Goal: Task Accomplishment & Management: Use online tool/utility

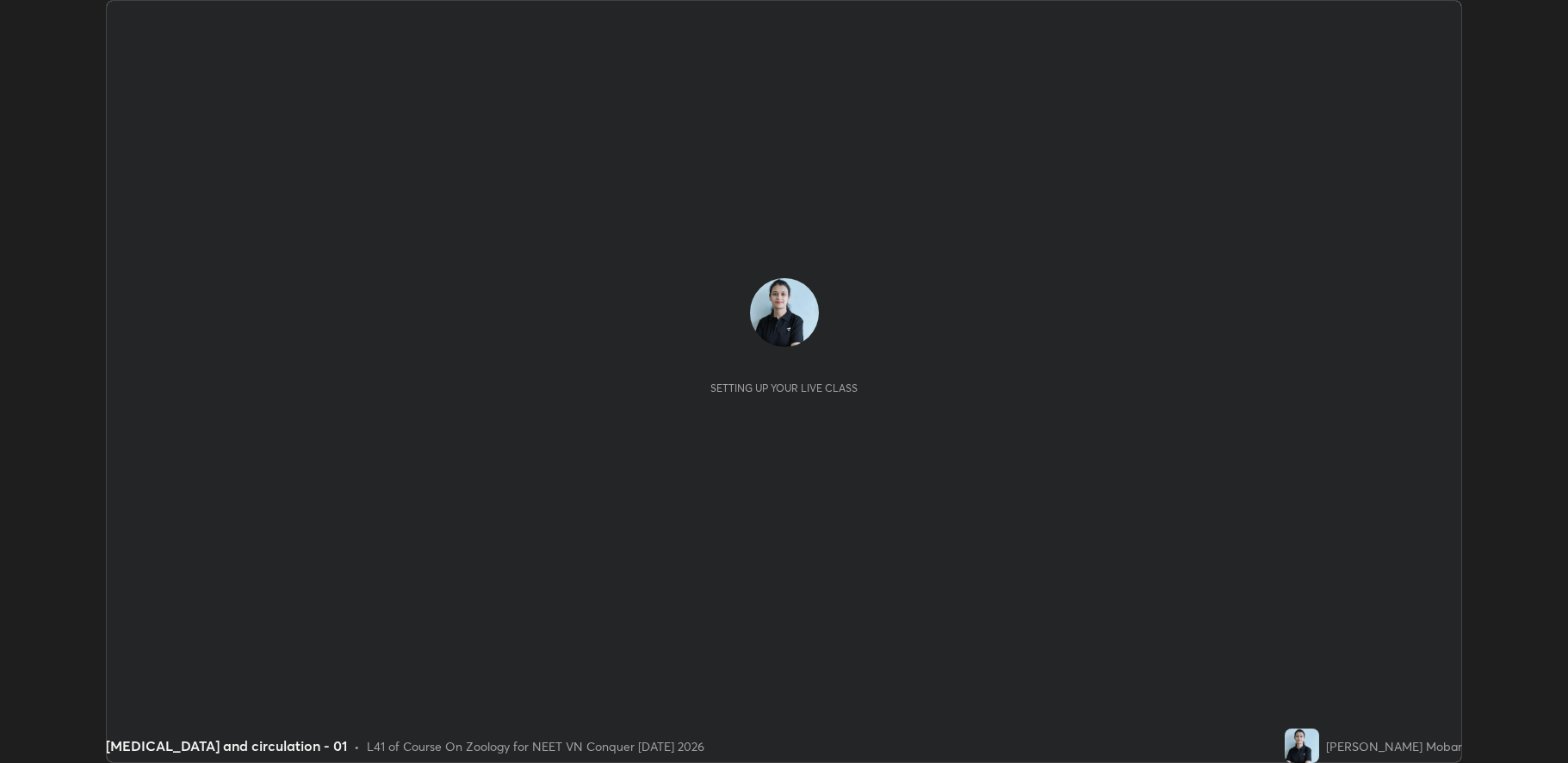
scroll to position [763, 1568]
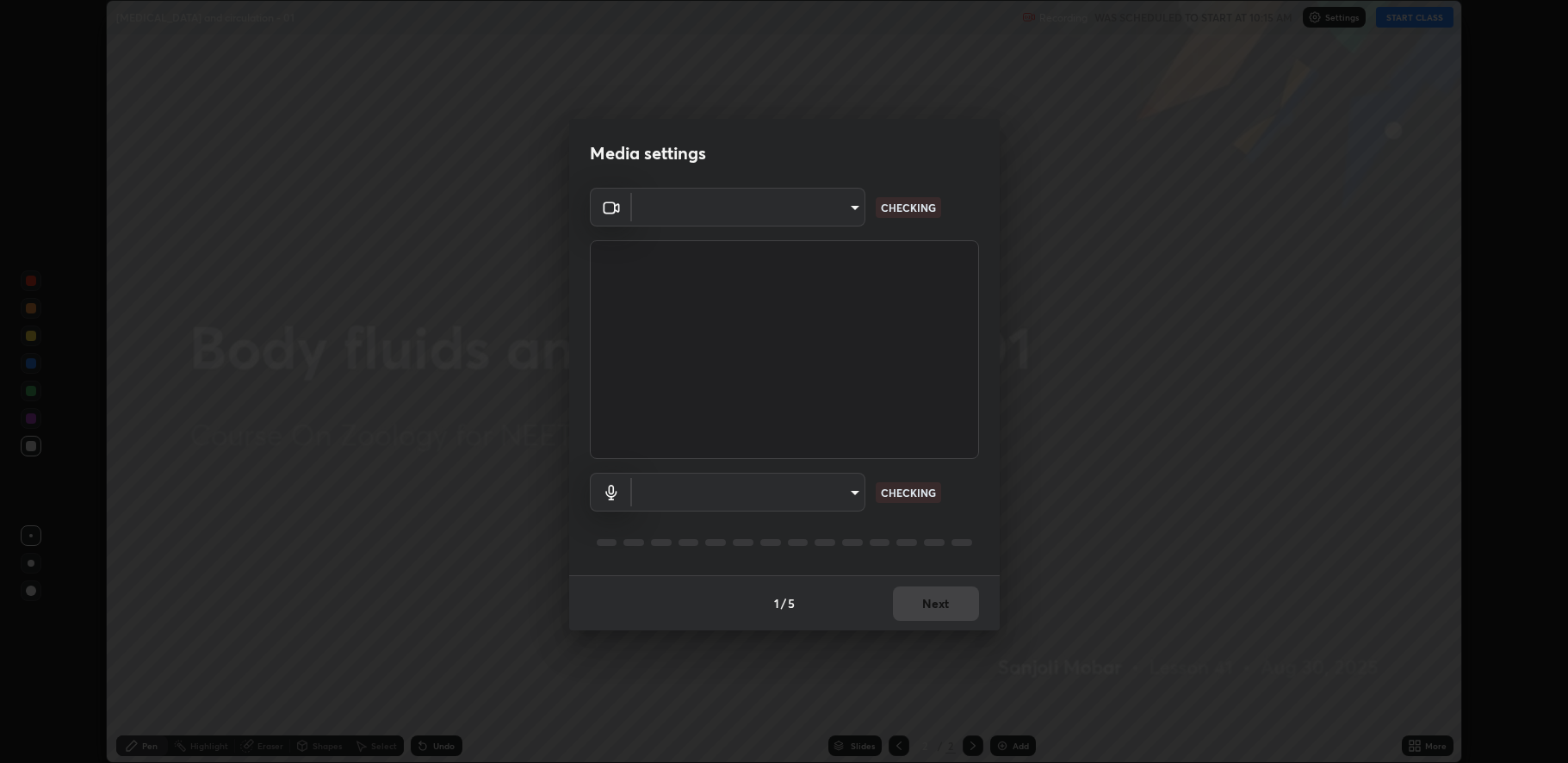
type input "fbf3bf66c54ebdc22d4a916e1eeea5187fc1625fd733ae2b86b360c30985395f"
type input "default"
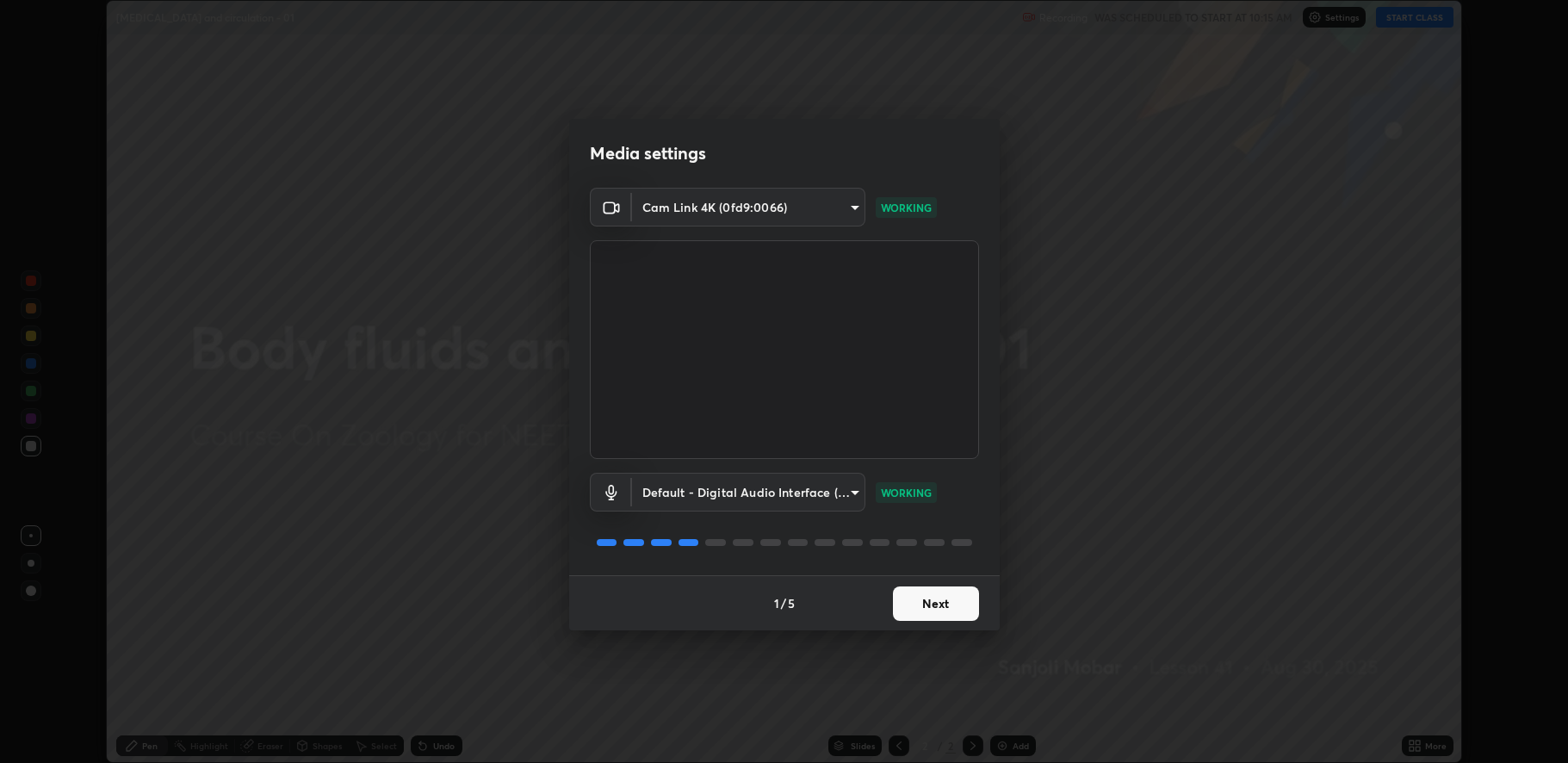
click at [921, 599] on button "Next" at bounding box center [937, 603] width 86 height 35
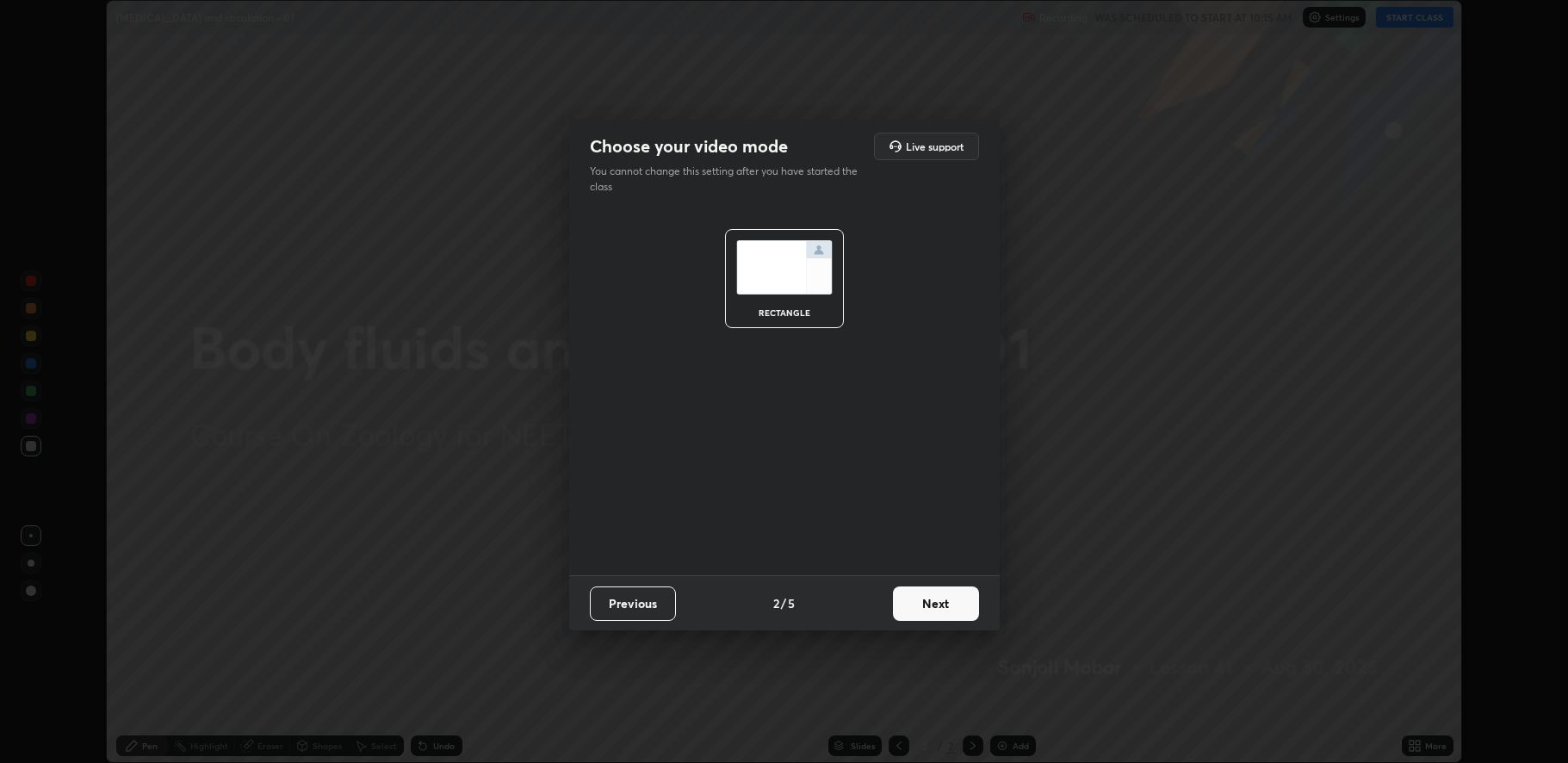
click at [925, 598] on button "Next" at bounding box center [937, 603] width 86 height 35
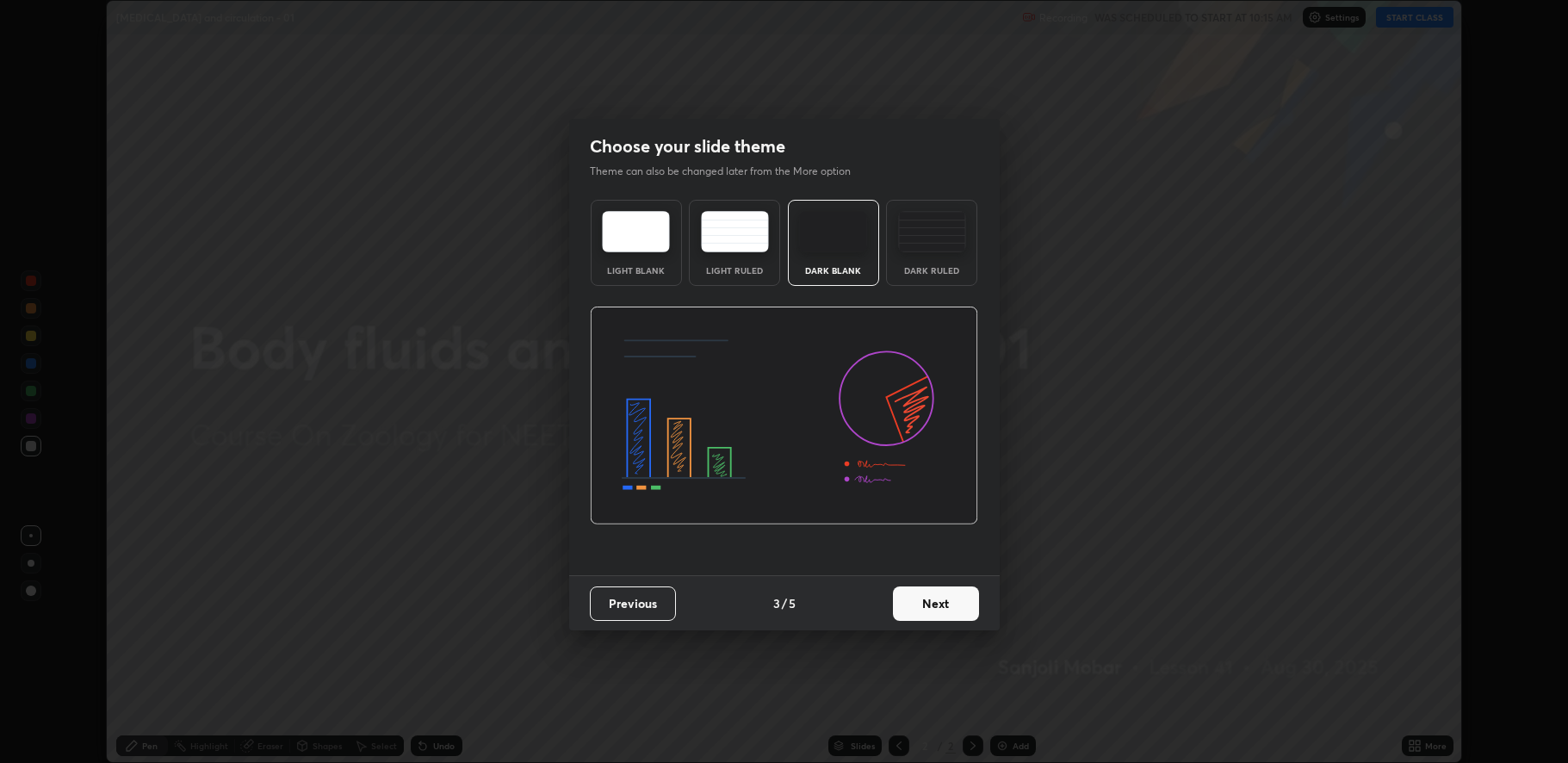
click at [928, 603] on button "Next" at bounding box center [937, 603] width 86 height 35
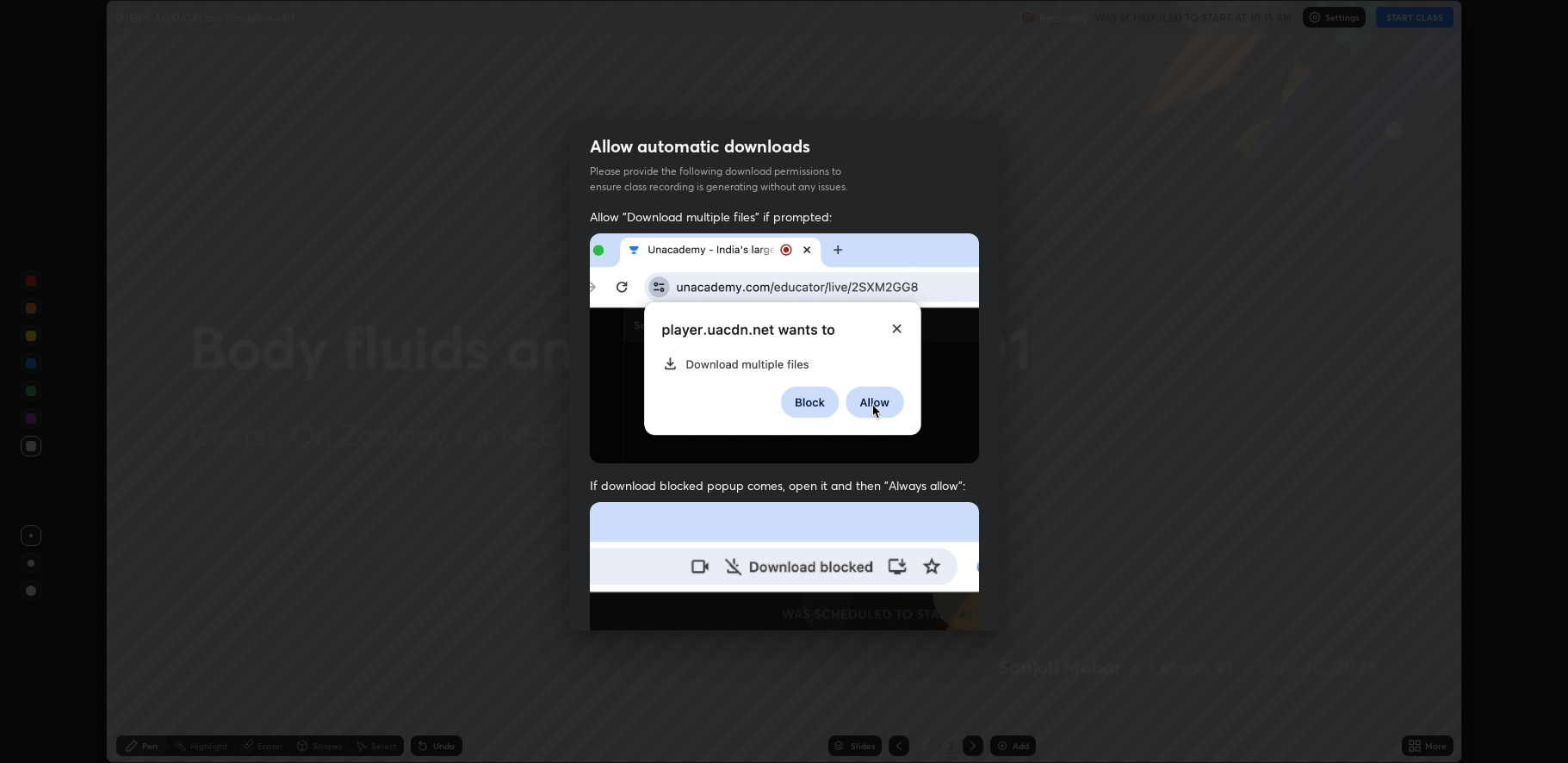
click at [931, 604] on img at bounding box center [785, 690] width 390 height 376
click at [936, 606] on img at bounding box center [785, 690] width 390 height 376
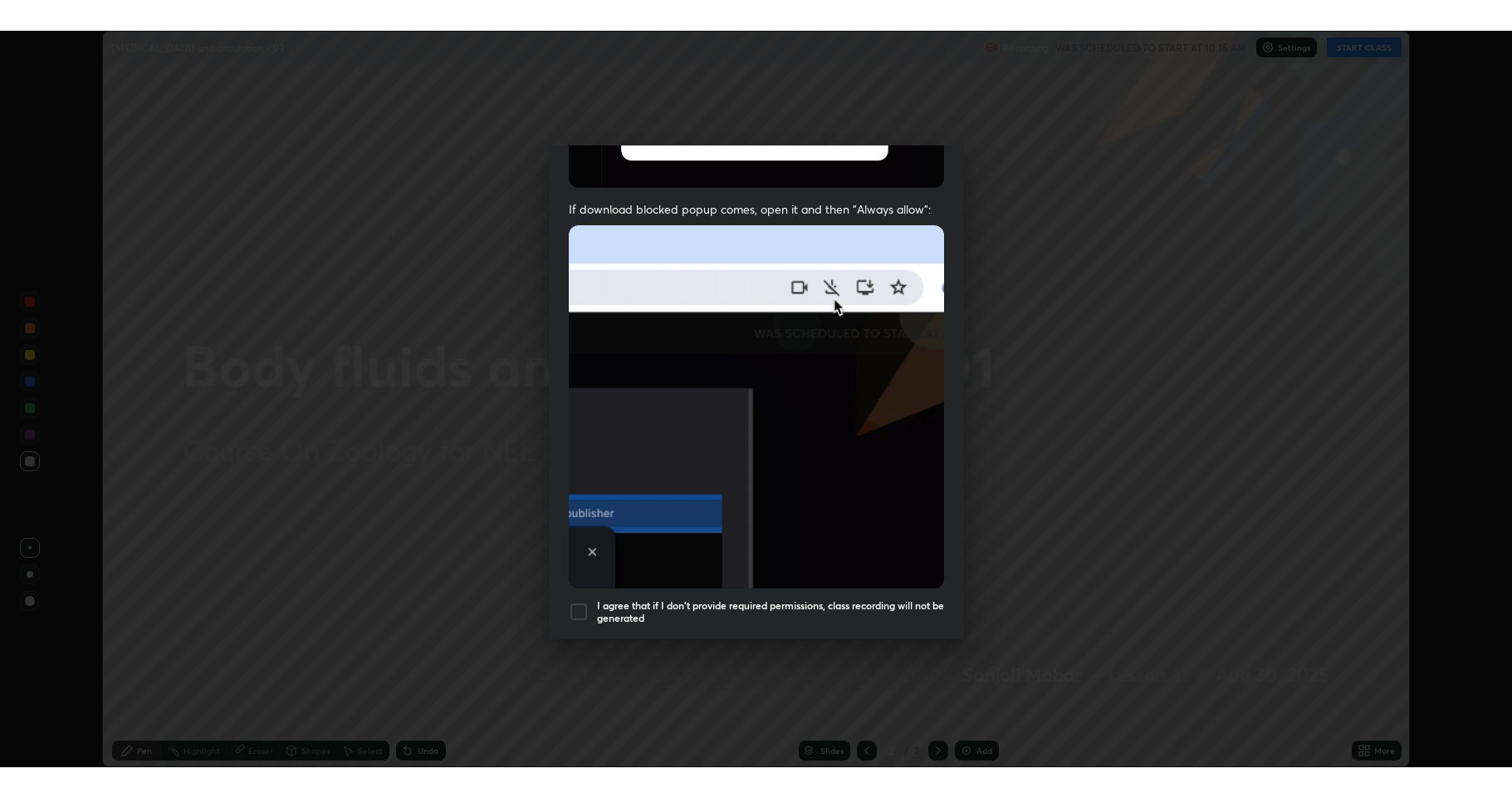
scroll to position [337, 0]
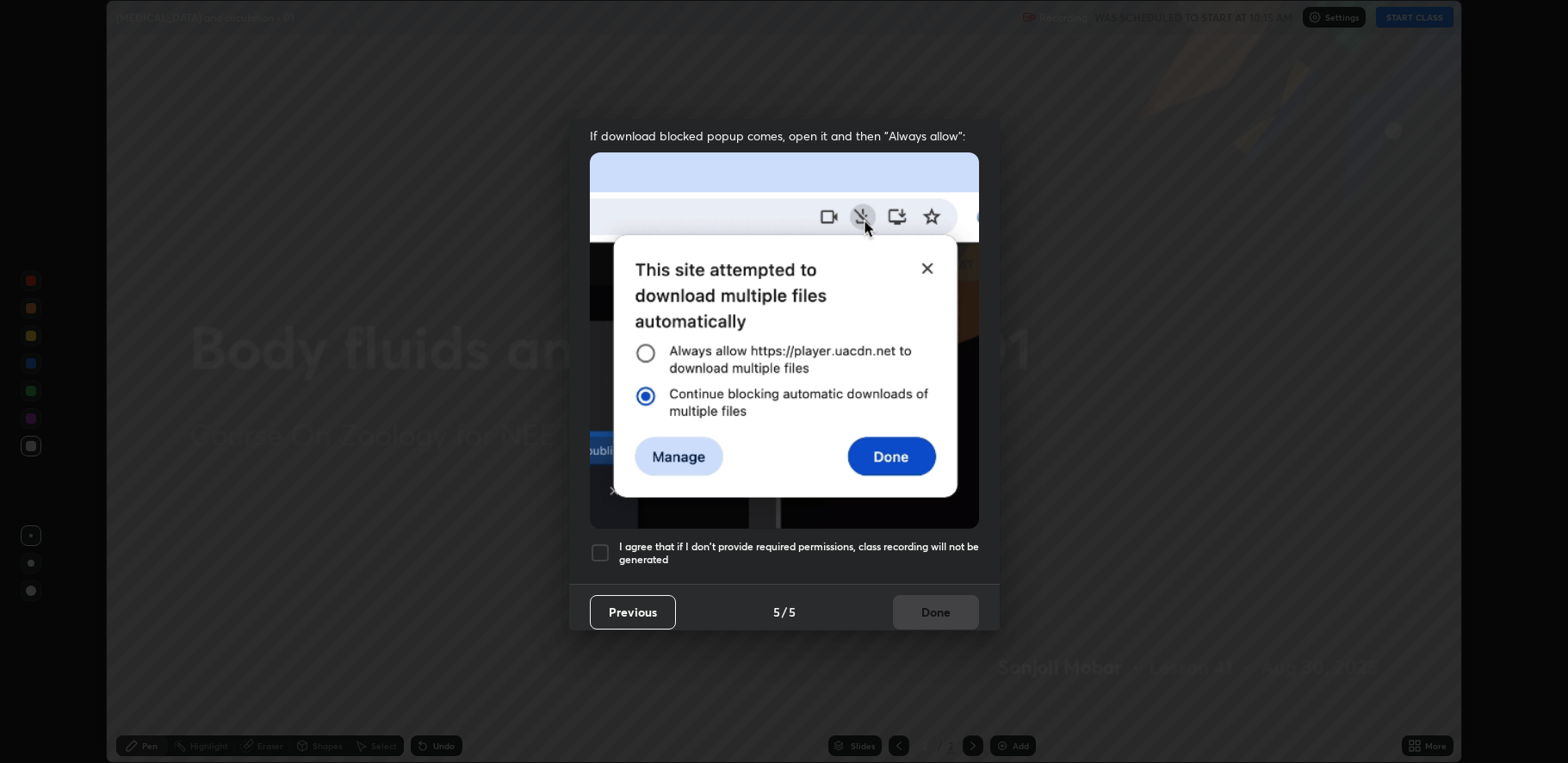
click at [602, 542] on div at bounding box center [600, 552] width 21 height 21
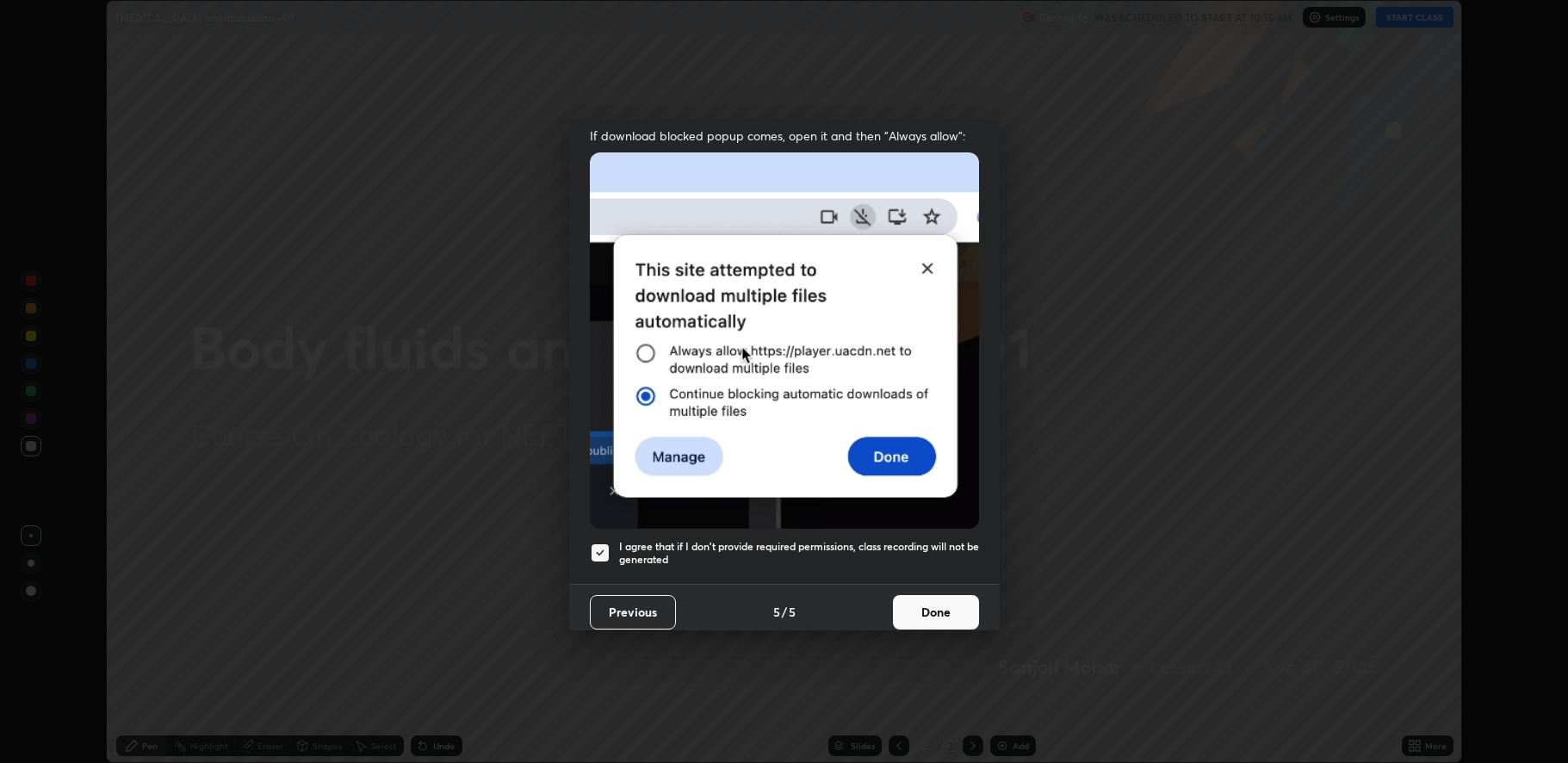
click at [926, 609] on button "Done" at bounding box center [937, 611] width 86 height 35
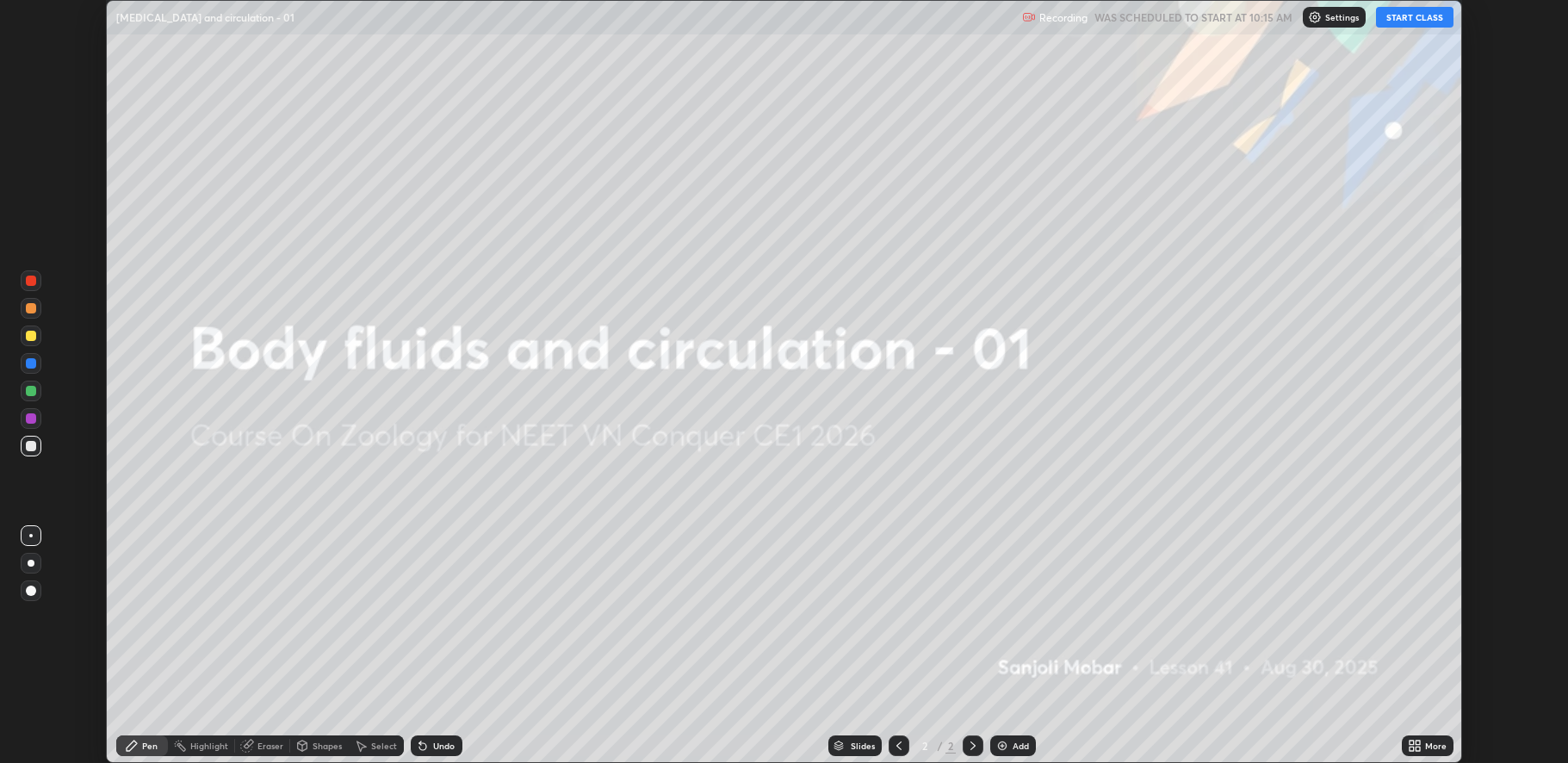
click at [1409, 17] on button "START CLASS" at bounding box center [1414, 17] width 78 height 21
click at [1427, 750] on div "More" at bounding box center [1436, 745] width 22 height 8
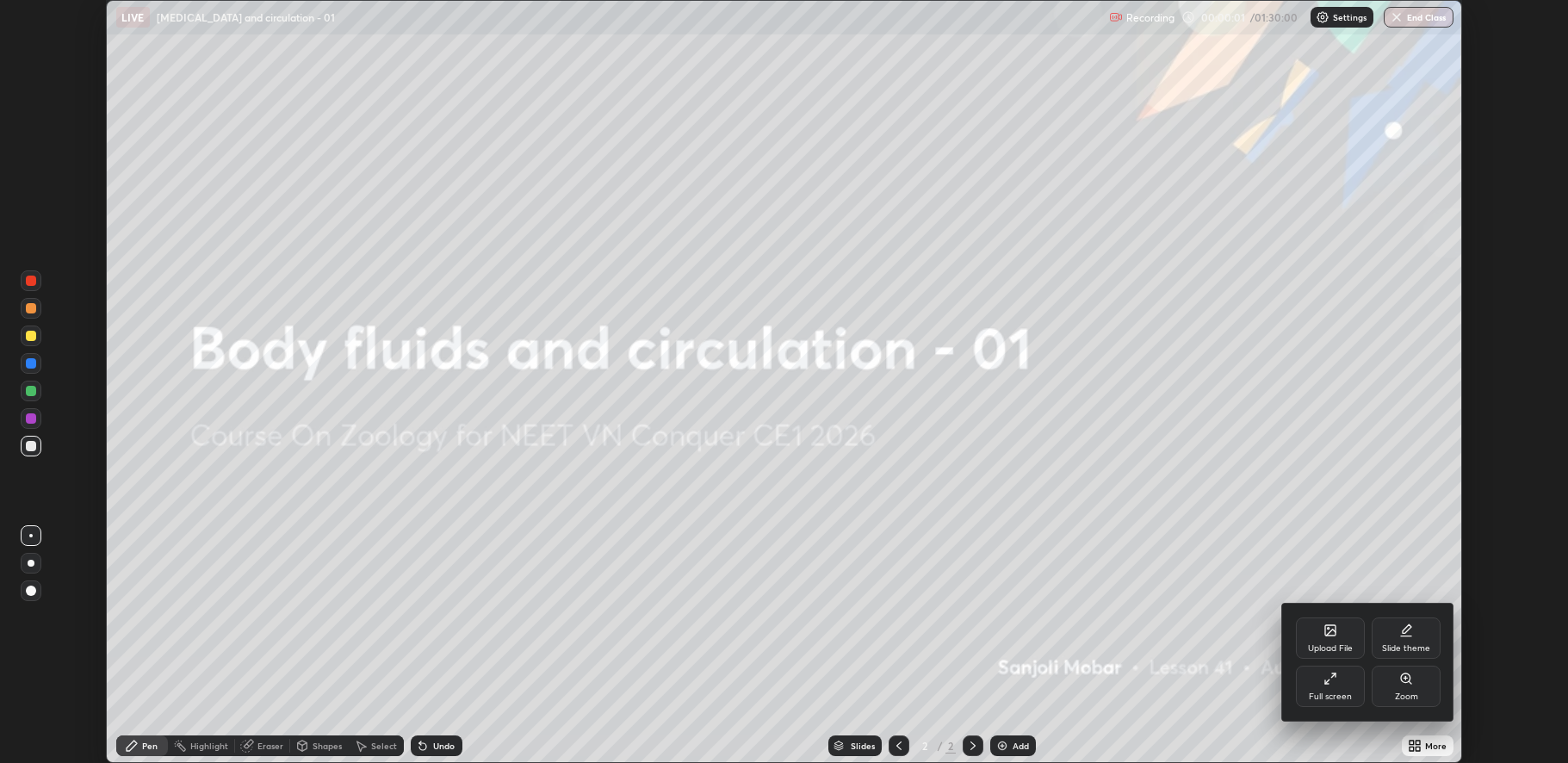
click at [1339, 677] on div "Full screen" at bounding box center [1331, 686] width 69 height 41
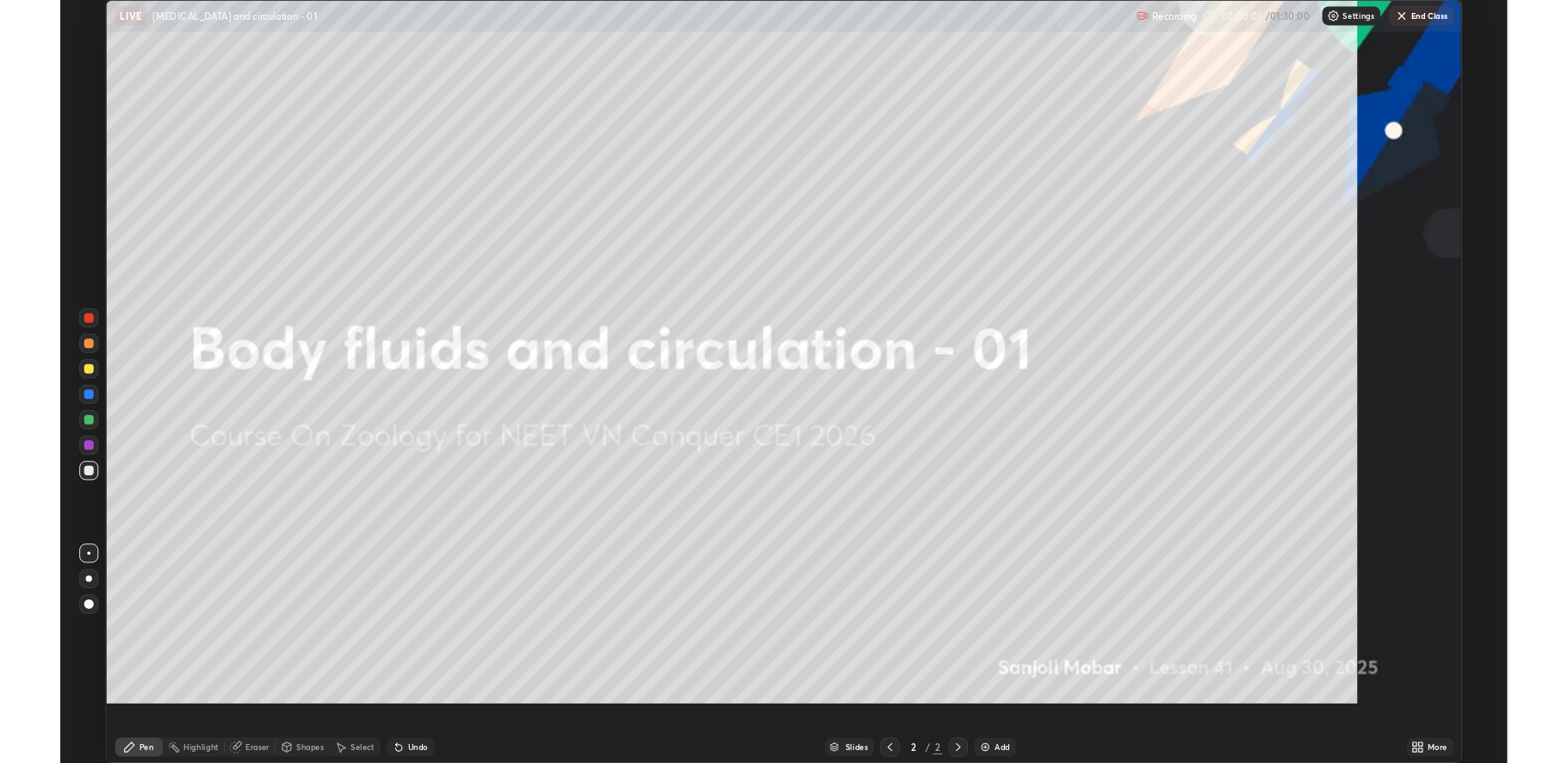
scroll to position [827, 1568]
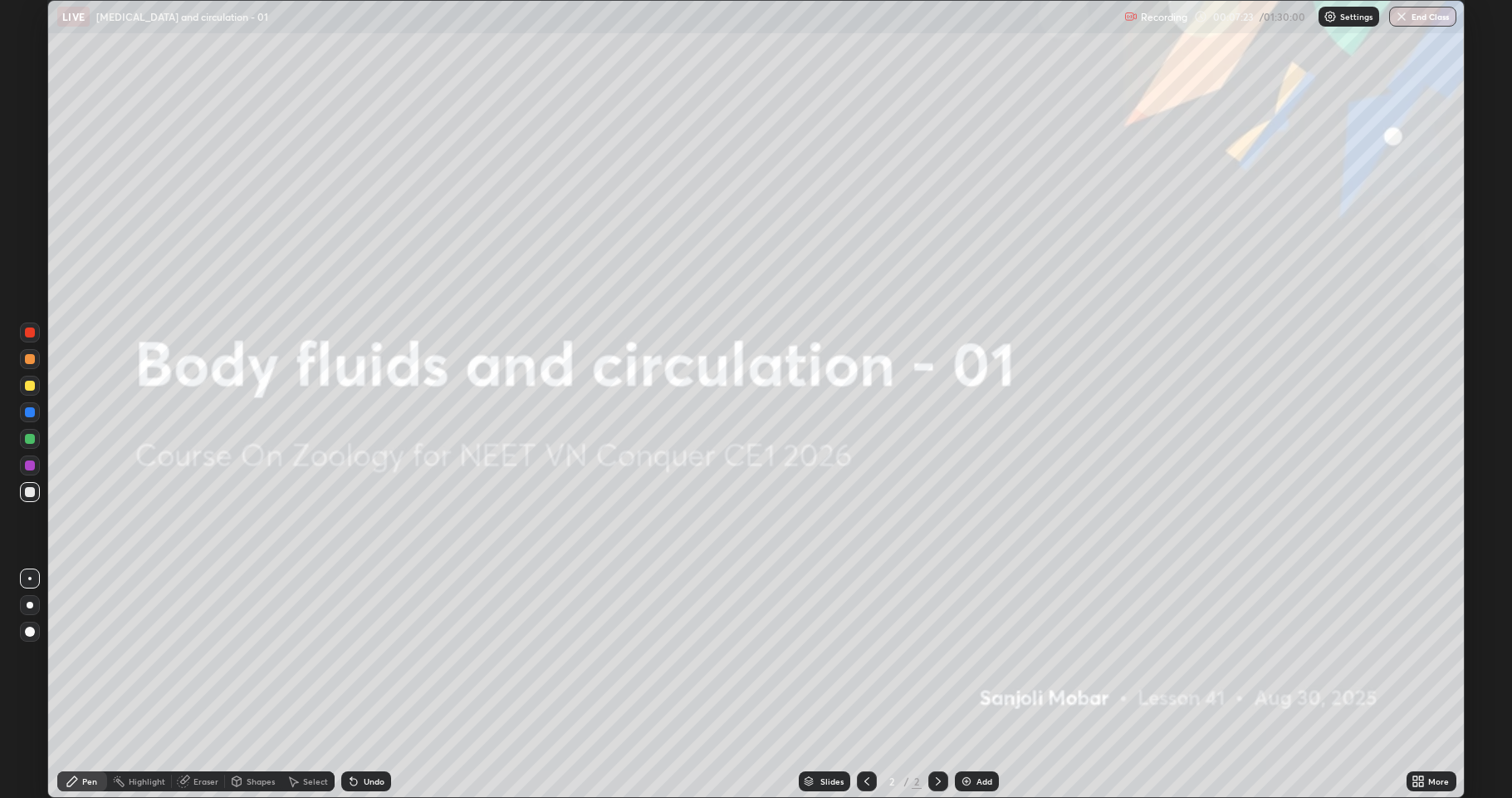
click at [985, 736] on div "Add" at bounding box center [976, 781] width 44 height 20
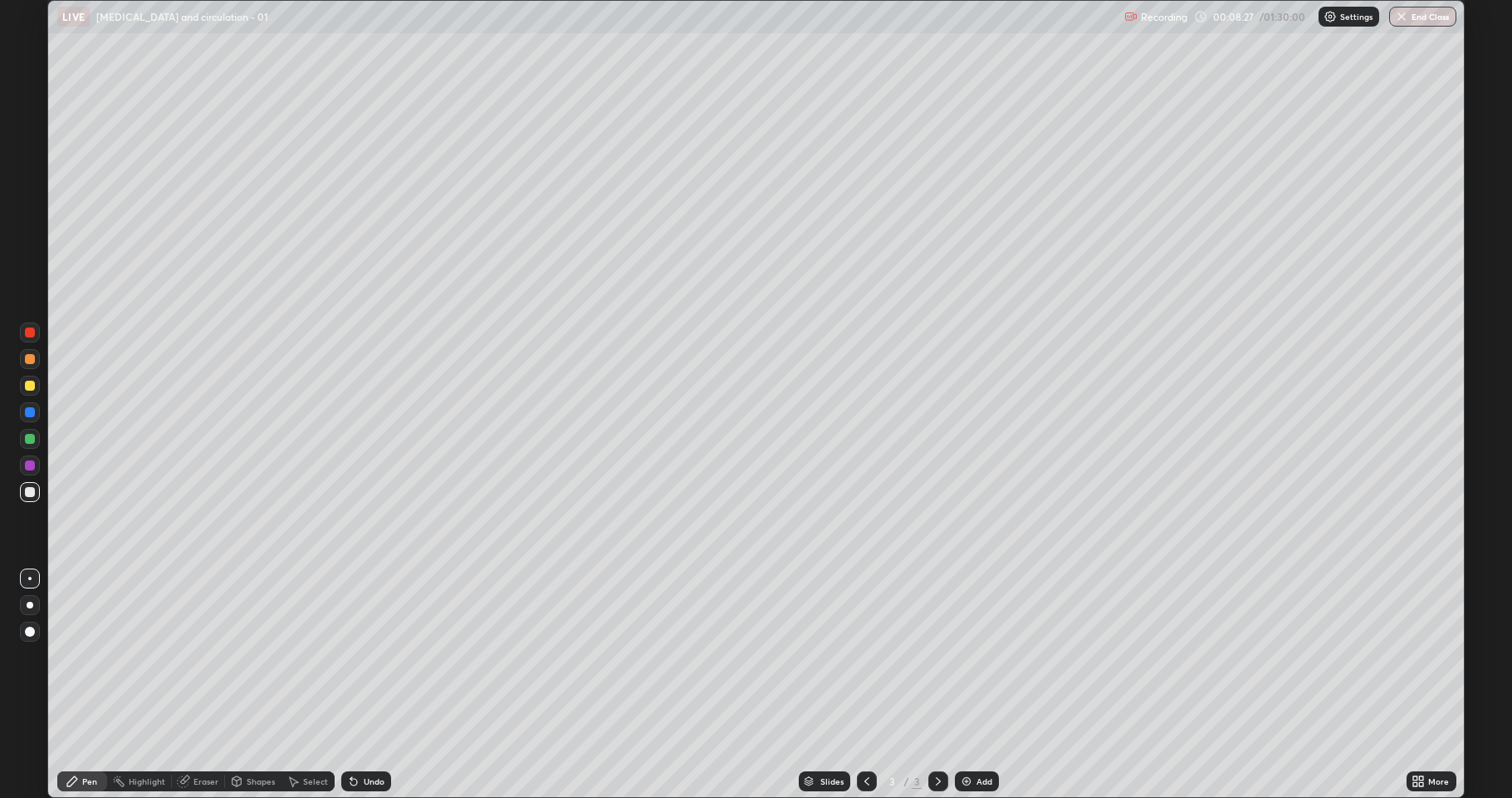
click at [29, 385] on div at bounding box center [30, 385] width 10 height 10
click at [30, 605] on div at bounding box center [29, 605] width 6 height 6
click at [30, 578] on div at bounding box center [30, 578] width 4 height 4
click at [31, 492] on div at bounding box center [30, 492] width 10 height 10
click at [32, 387] on div at bounding box center [30, 385] width 10 height 10
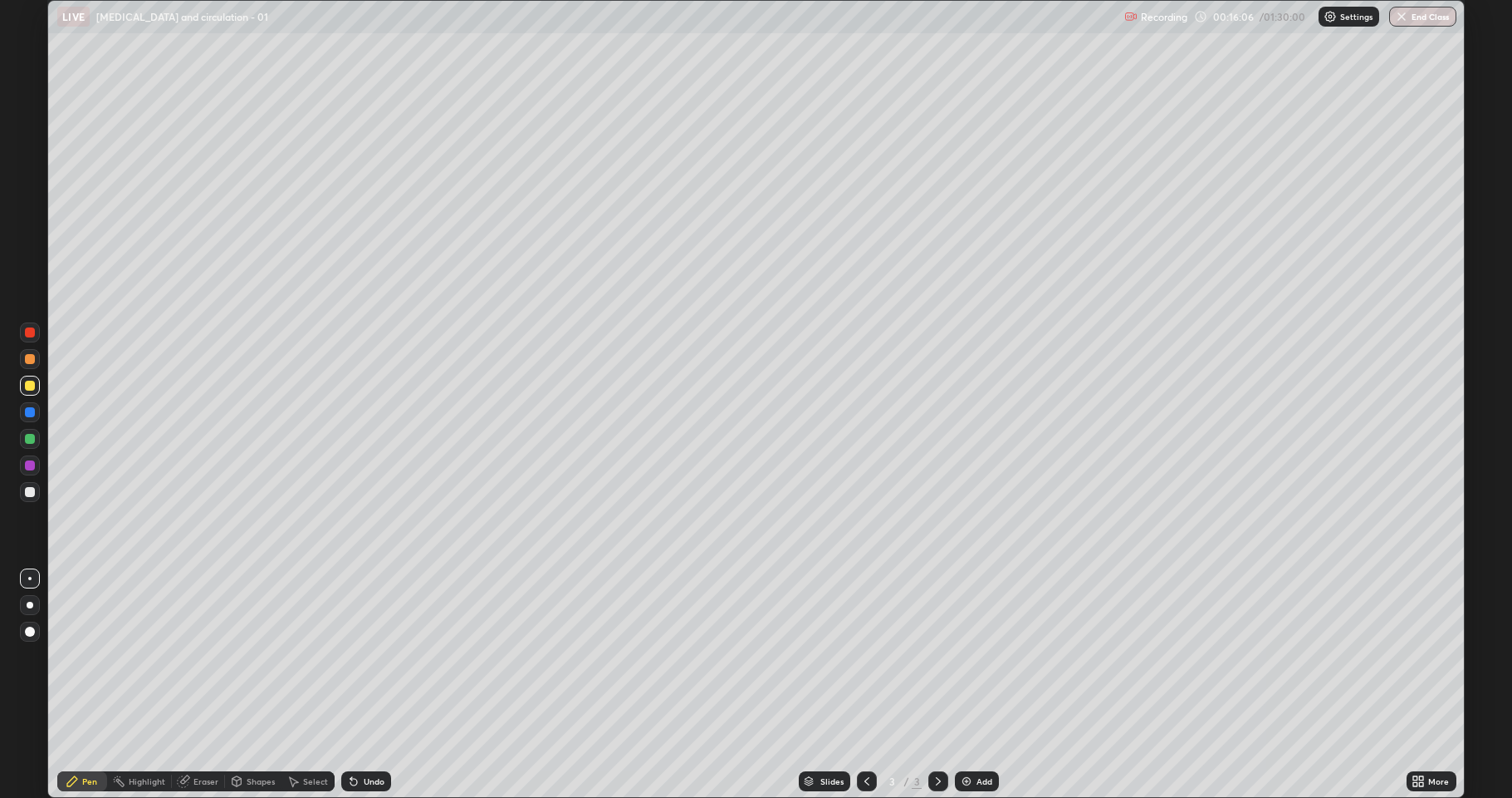
click at [371, 736] on div "Undo" at bounding box center [366, 781] width 50 height 20
click at [23, 361] on div at bounding box center [30, 359] width 20 height 20
click at [32, 383] on div at bounding box center [30, 385] width 10 height 10
click at [30, 488] on div at bounding box center [30, 492] width 10 height 10
click at [1416, 736] on icon at bounding box center [1415, 778] width 5 height 5
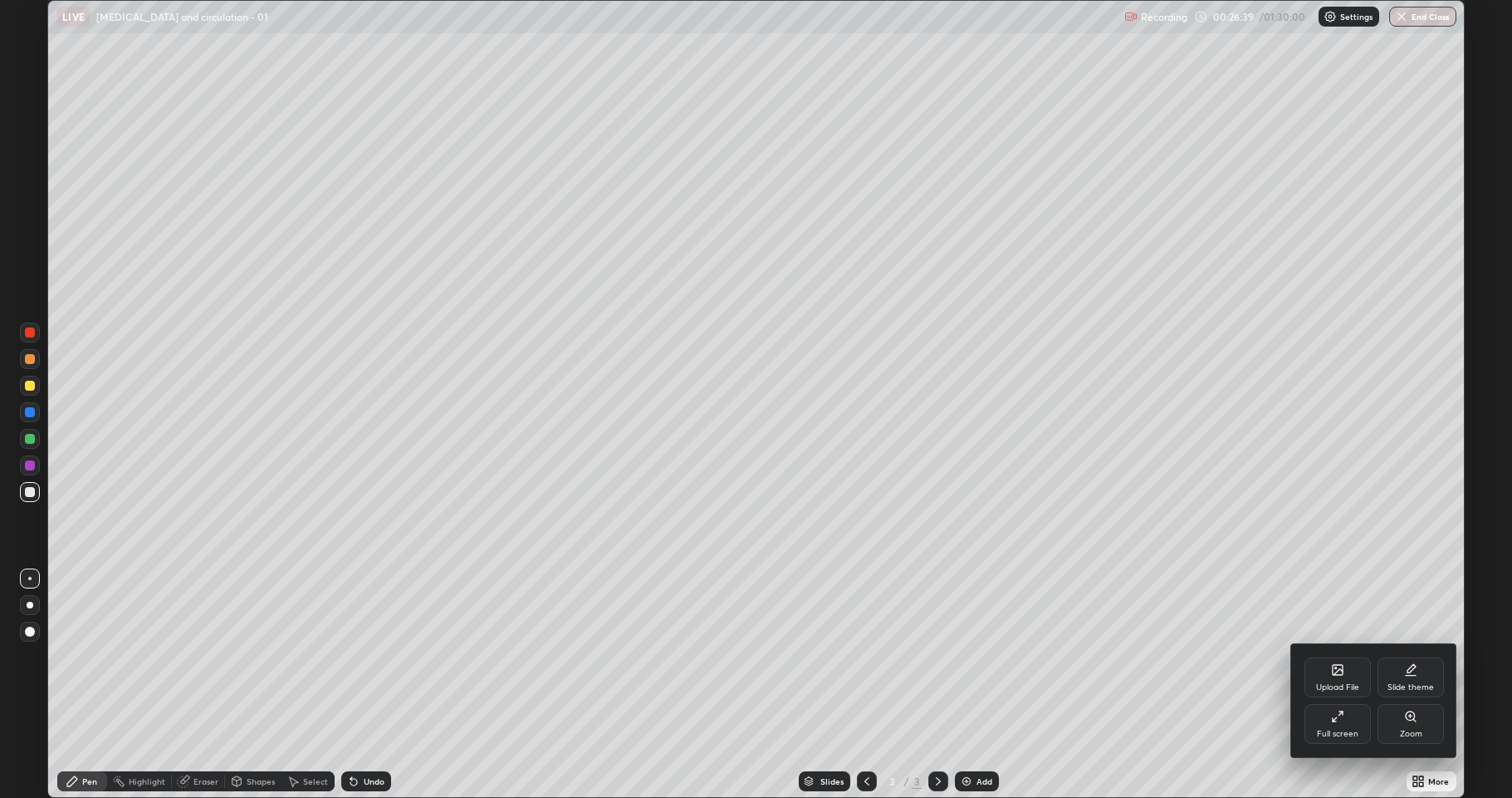
click at [1319, 729] on div "Full screen" at bounding box center [1338, 733] width 42 height 8
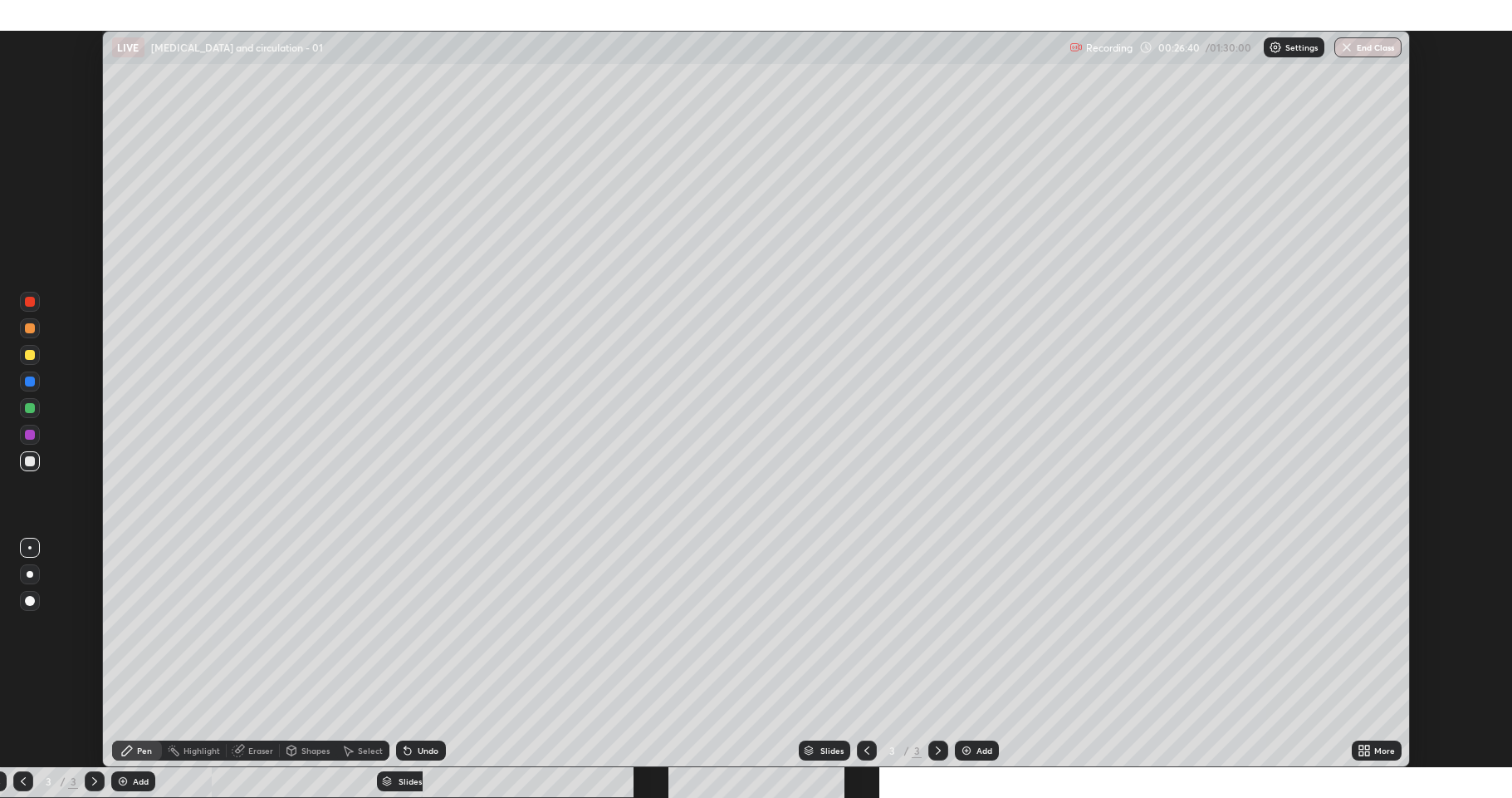
scroll to position [82361, 81539]
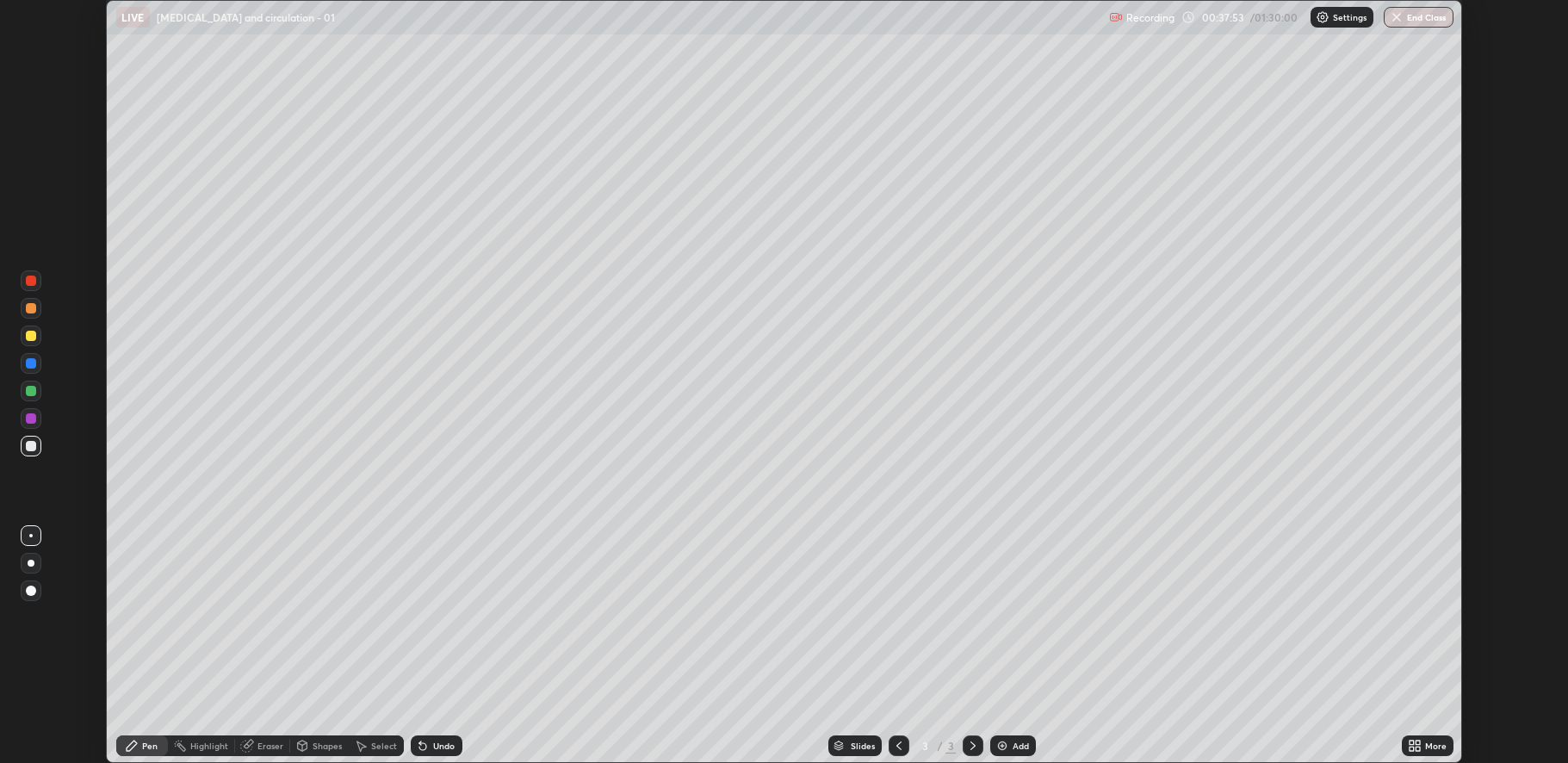
click at [1425, 743] on div "More" at bounding box center [1427, 745] width 52 height 21
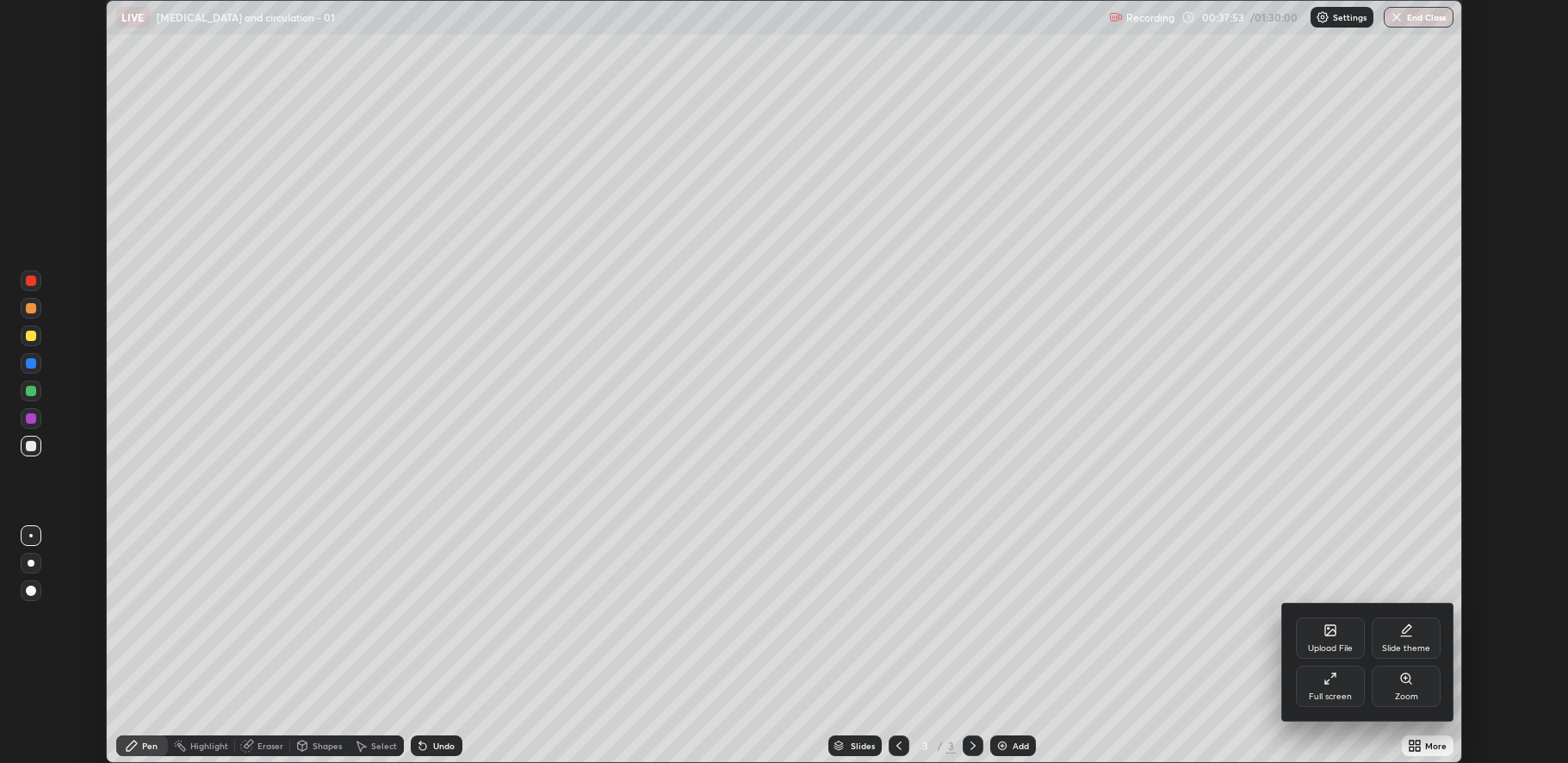
click at [1319, 698] on div "Full screen" at bounding box center [1331, 696] width 43 height 8
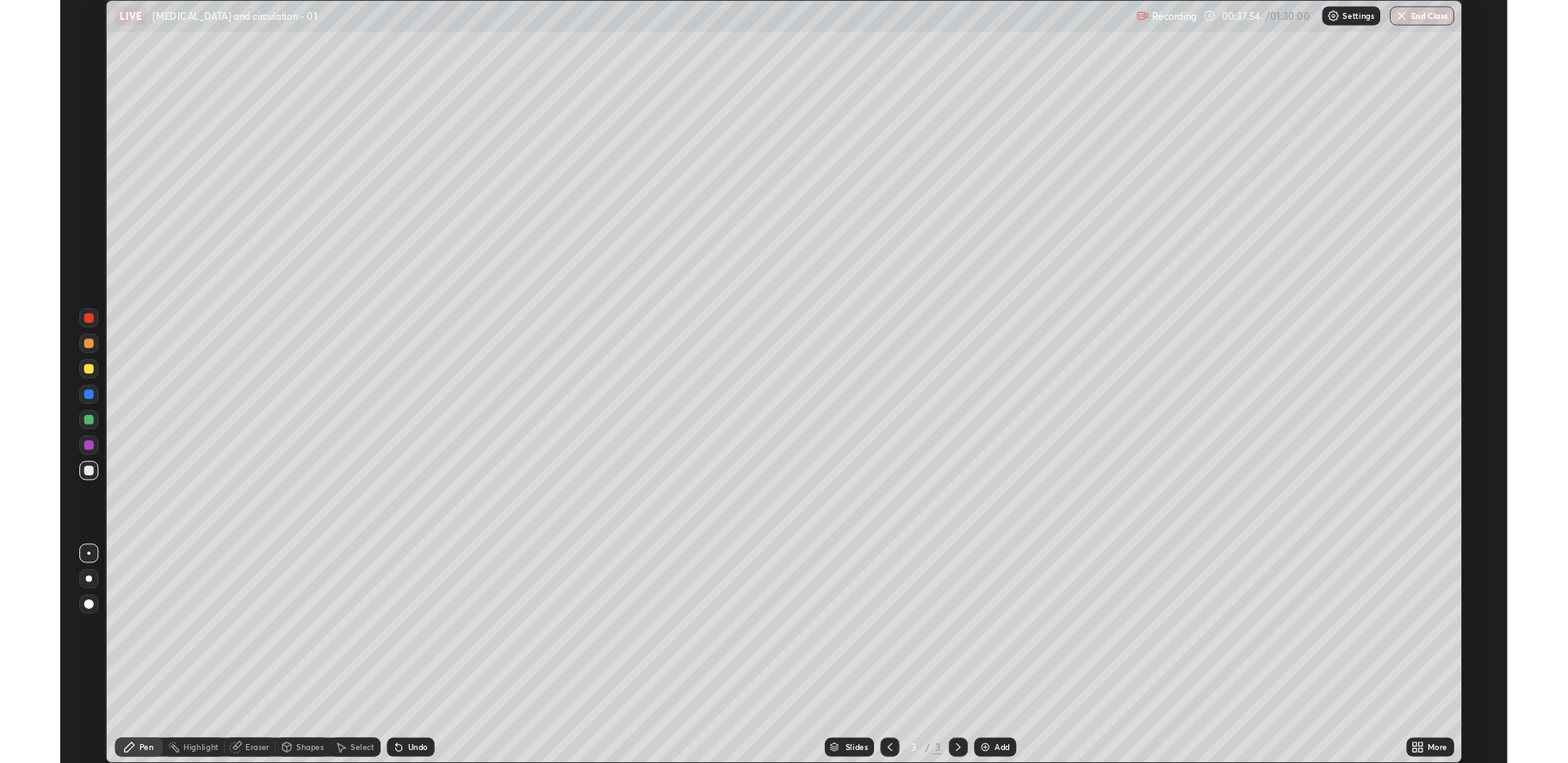
scroll to position [827, 1568]
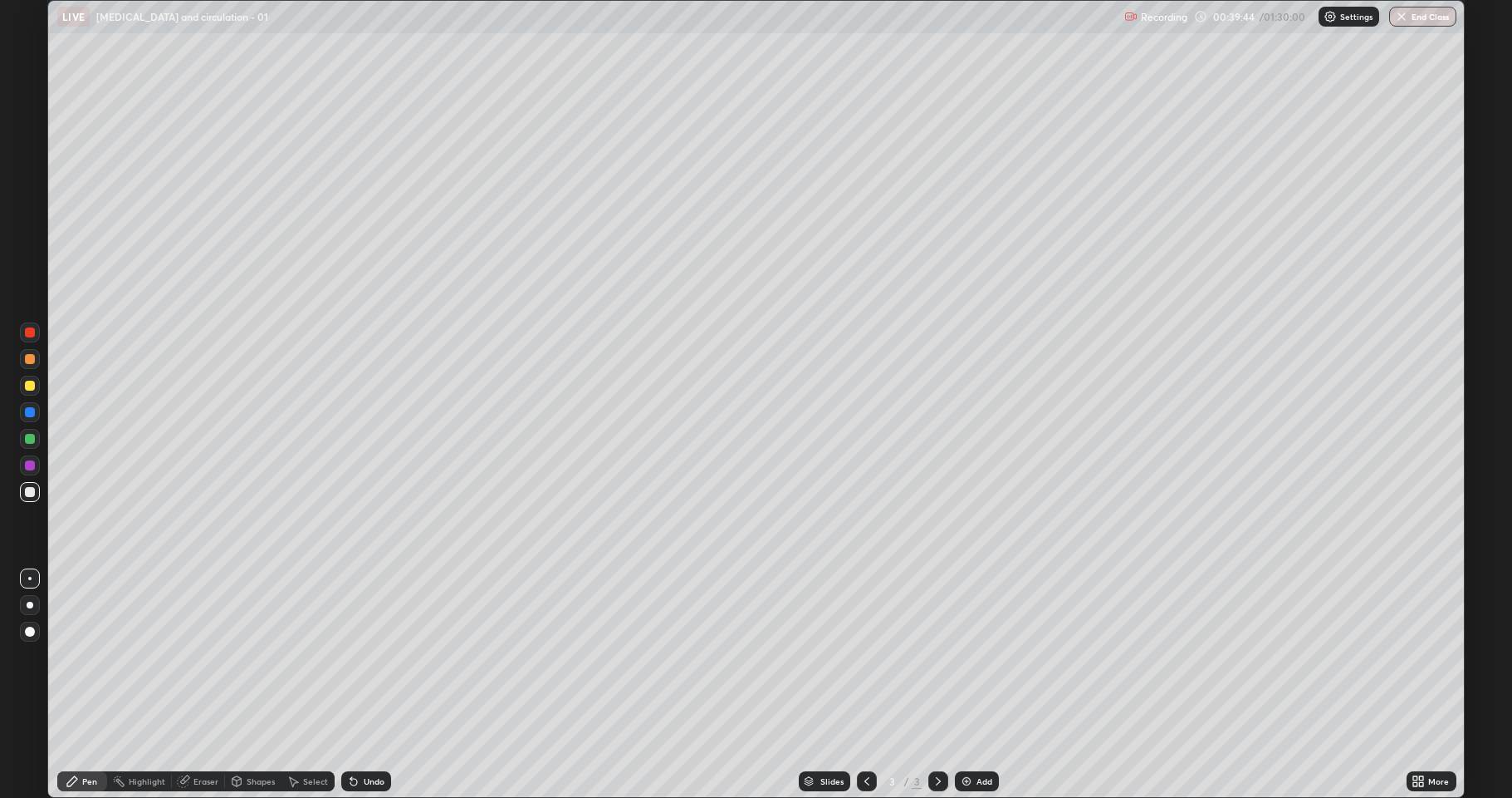
click at [22, 432] on div at bounding box center [30, 438] width 20 height 20
click at [970, 736] on img at bounding box center [966, 781] width 14 height 14
click at [360, 736] on div "Undo" at bounding box center [366, 781] width 50 height 20
click at [367, 736] on div "Undo" at bounding box center [366, 781] width 50 height 20
click at [373, 736] on div "Undo" at bounding box center [366, 781] width 50 height 20
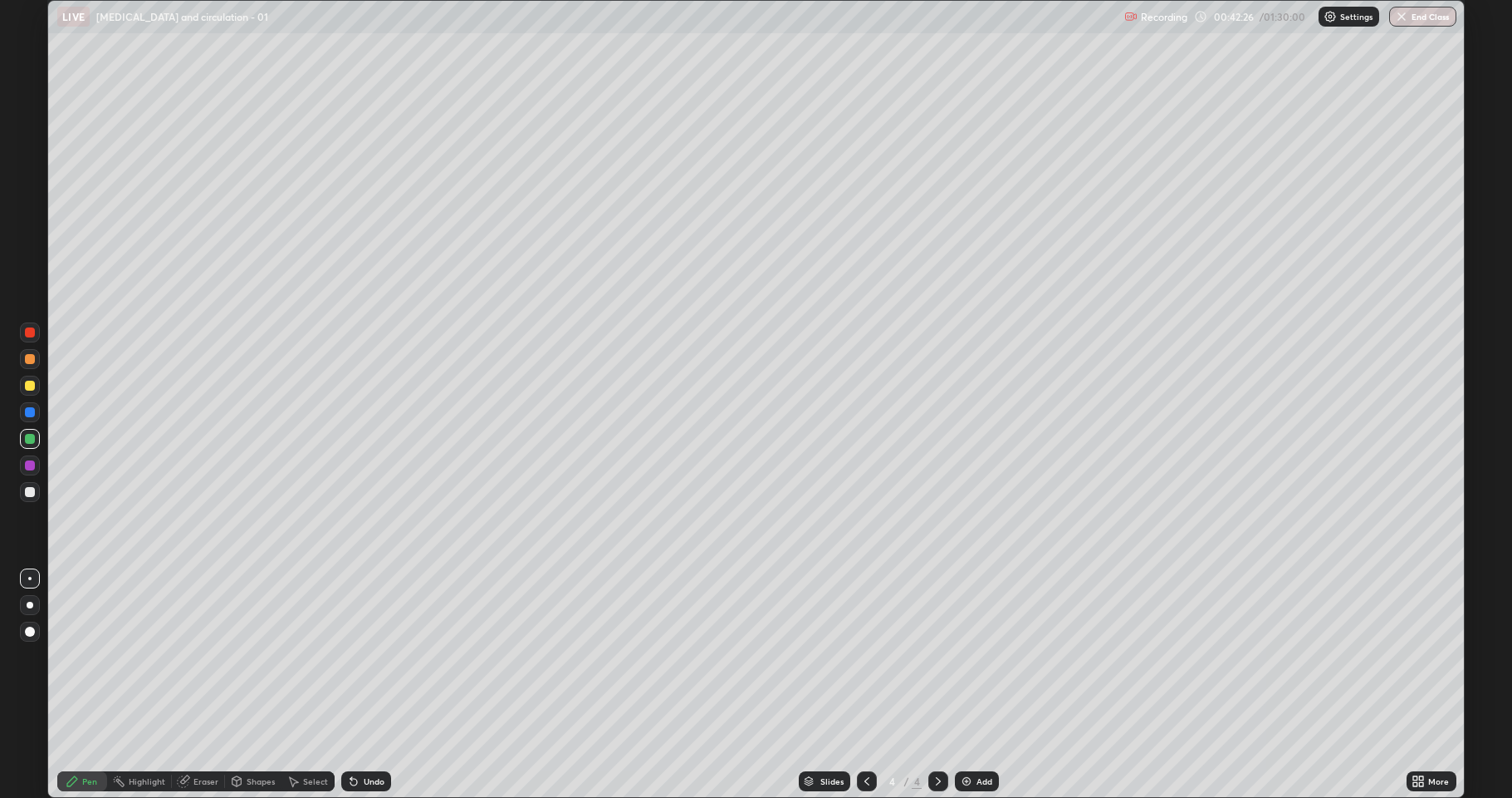
click at [376, 736] on div "Undo" at bounding box center [366, 781] width 50 height 20
click at [376, 736] on div "Undo" at bounding box center [363, 781] width 57 height 33
click at [374, 736] on div "Undo" at bounding box center [363, 781] width 57 height 33
click at [373, 736] on div "Undo" at bounding box center [363, 781] width 57 height 33
click at [370, 736] on div "Undo" at bounding box center [366, 781] width 50 height 20
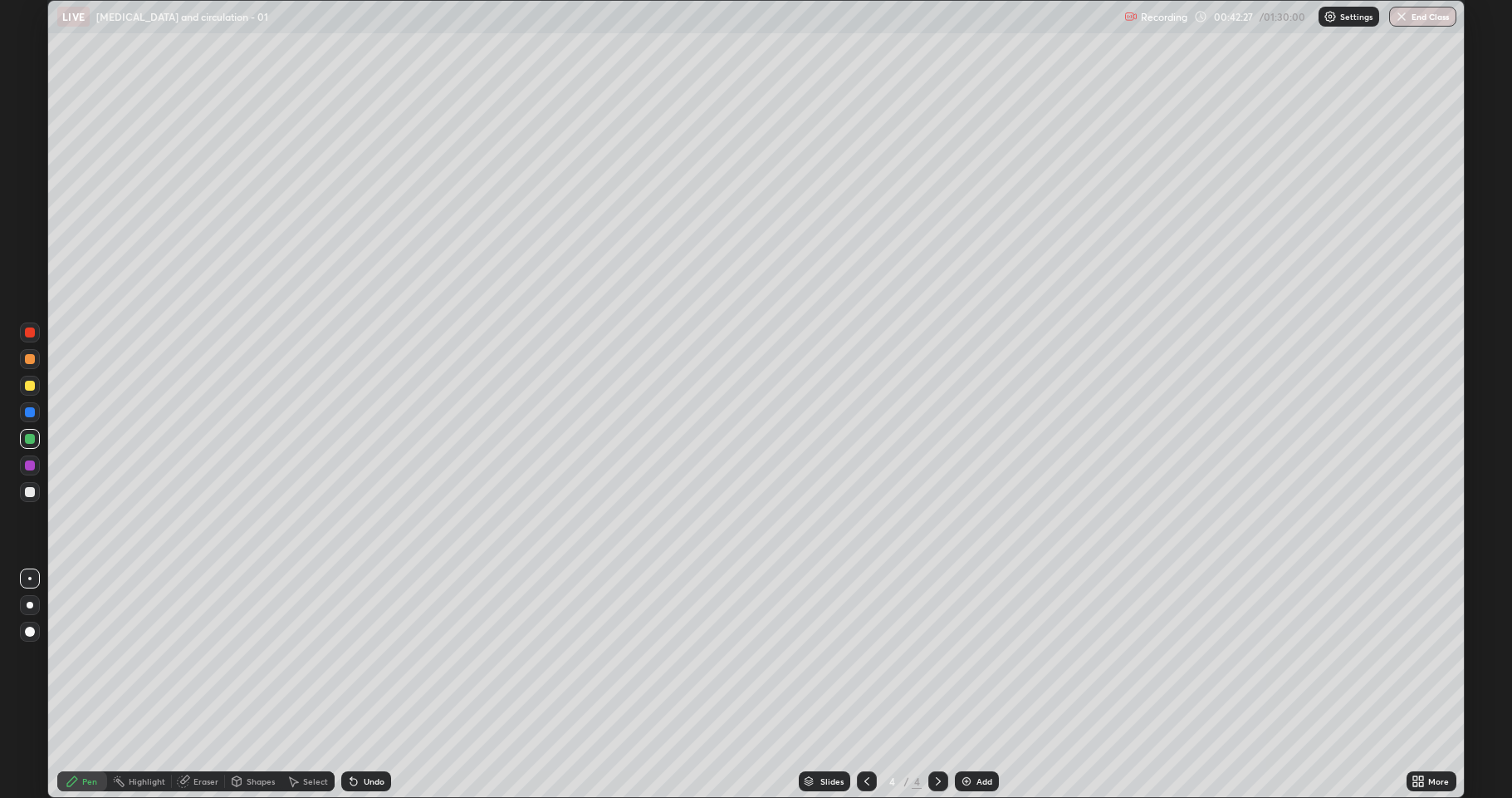
click at [368, 736] on div "Undo" at bounding box center [363, 781] width 57 height 33
click at [369, 736] on div "Undo" at bounding box center [363, 781] width 57 height 33
click at [366, 736] on div "Undo" at bounding box center [363, 781] width 57 height 33
click at [366, 736] on div "Undo" at bounding box center [366, 781] width 50 height 20
click at [33, 335] on div at bounding box center [30, 332] width 10 height 10
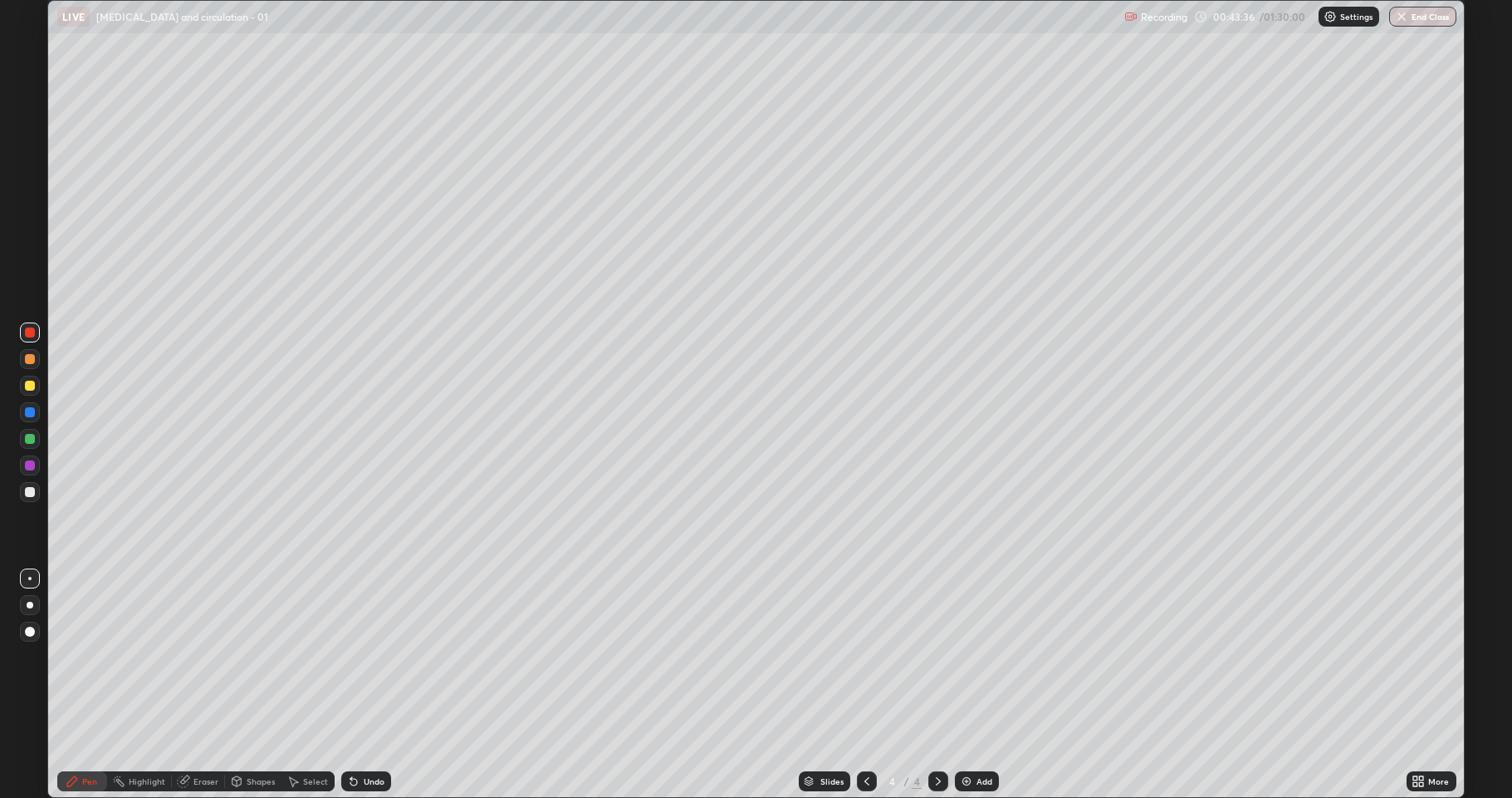
click at [29, 440] on div at bounding box center [30, 438] width 10 height 10
click at [28, 335] on div at bounding box center [30, 332] width 10 height 10
click at [29, 385] on div at bounding box center [30, 385] width 10 height 10
click at [359, 736] on div "Undo" at bounding box center [366, 781] width 50 height 20
click at [369, 736] on div "Undo" at bounding box center [366, 781] width 50 height 20
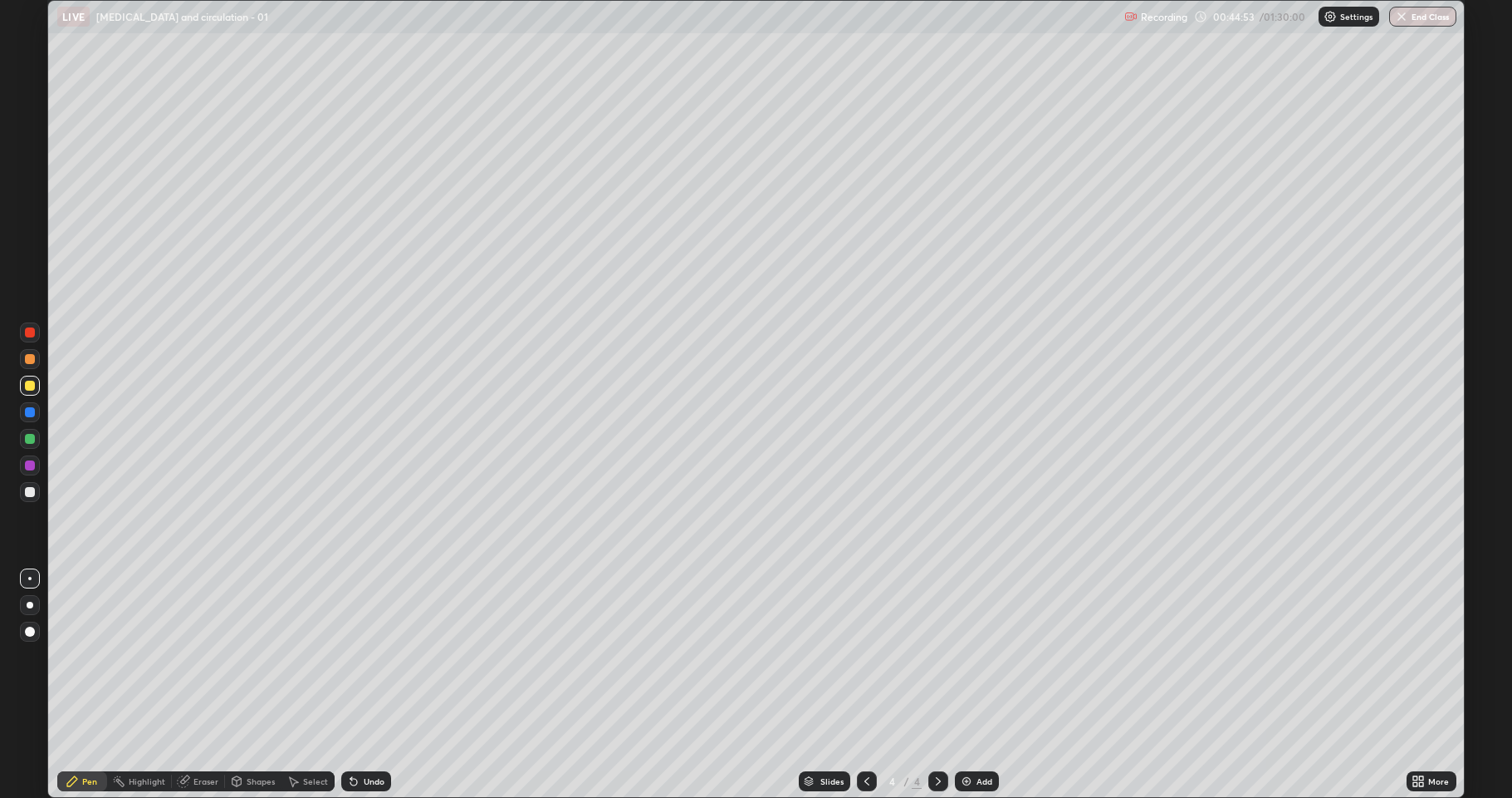
click at [20, 408] on div at bounding box center [30, 412] width 20 height 20
click at [23, 359] on div at bounding box center [30, 359] width 20 height 20
click at [960, 736] on img at bounding box center [966, 781] width 14 height 14
click at [867, 736] on icon at bounding box center [867, 781] width 14 height 14
click at [937, 736] on icon at bounding box center [938, 781] width 14 height 14
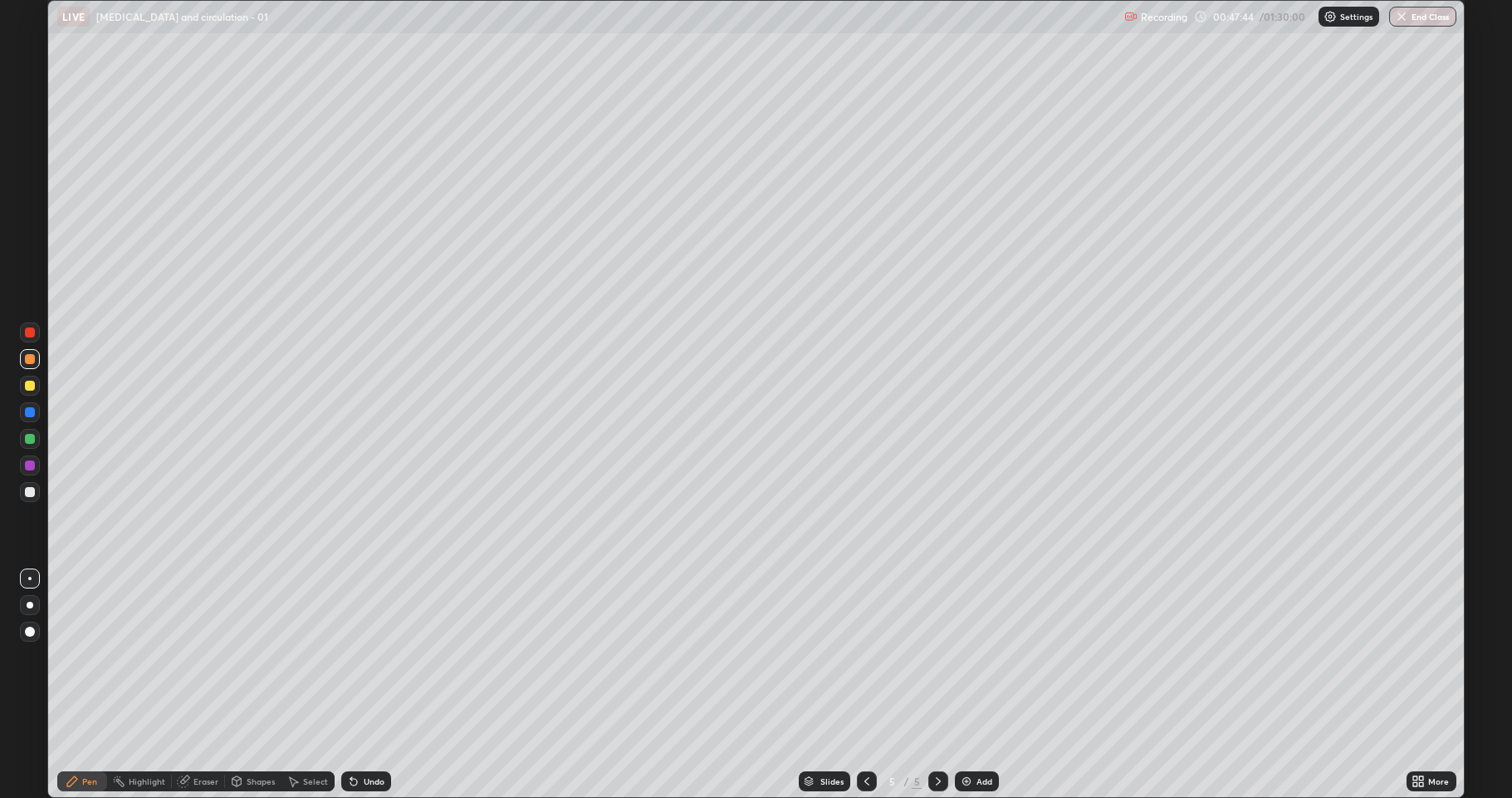
click at [32, 632] on div at bounding box center [30, 631] width 10 height 10
click at [866, 736] on icon at bounding box center [867, 781] width 14 height 14
click at [861, 736] on div at bounding box center [867, 781] width 20 height 20
click at [865, 736] on icon at bounding box center [867, 781] width 14 height 14
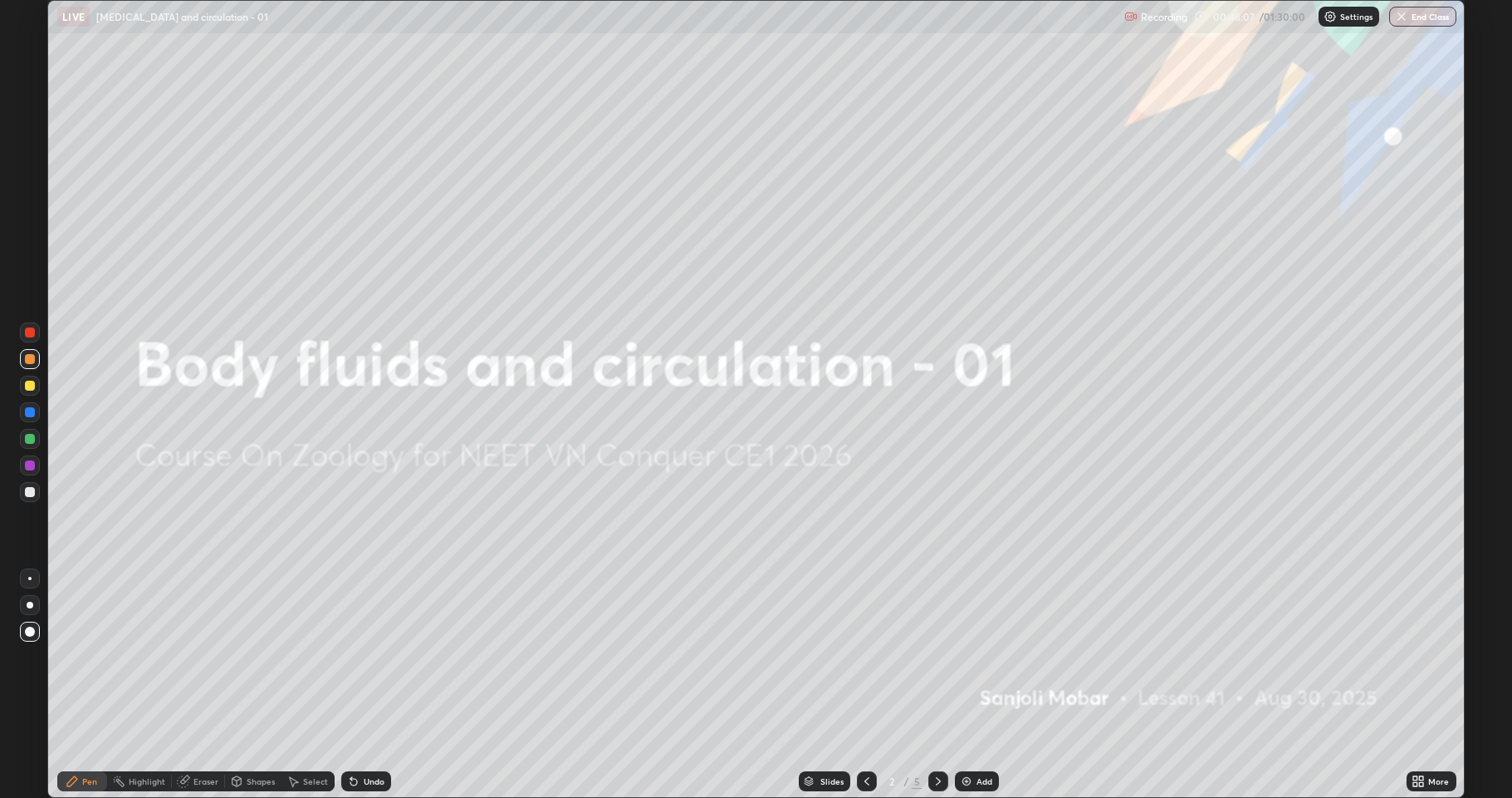
click at [863, 736] on icon at bounding box center [867, 781] width 14 height 14
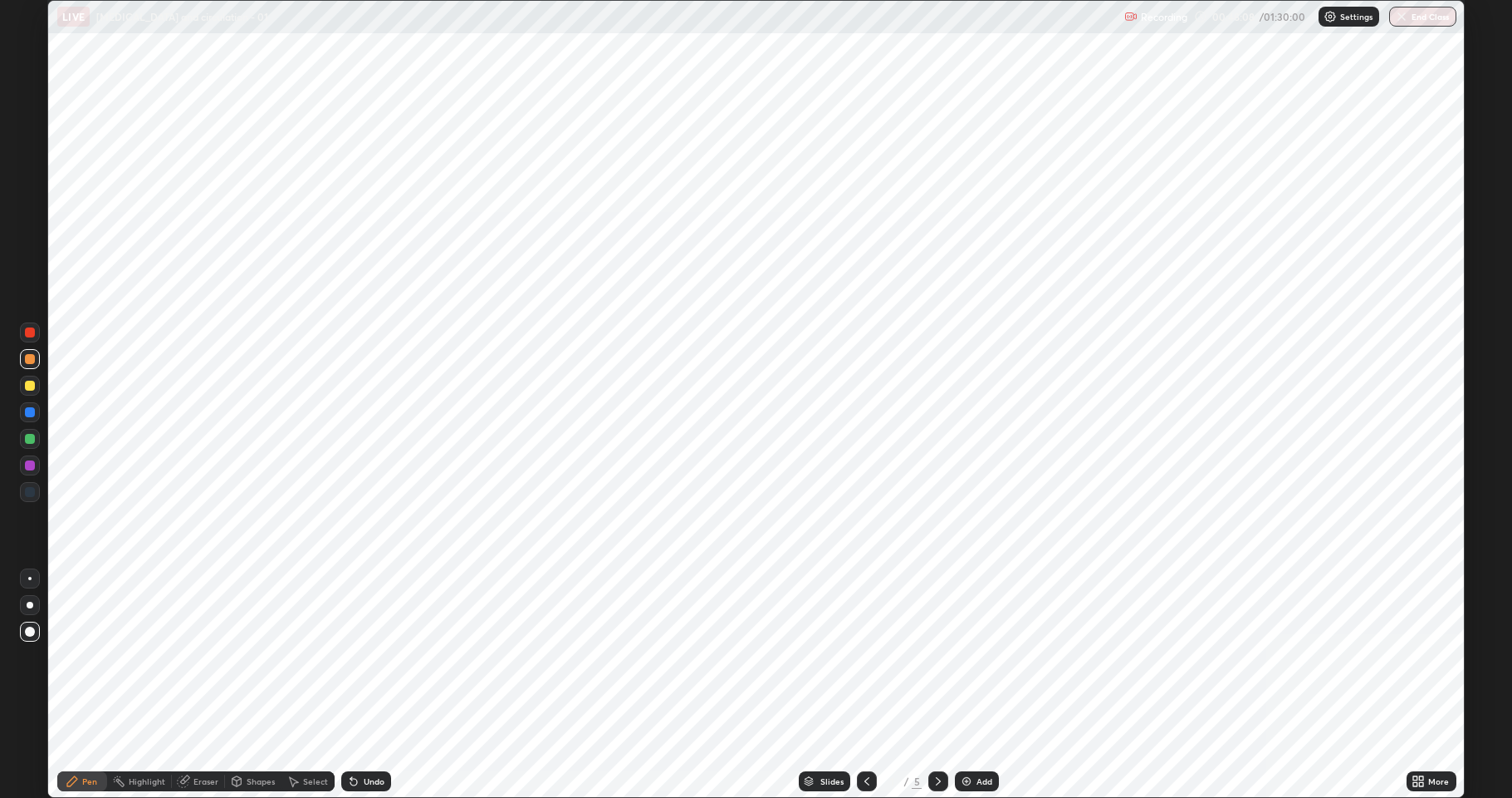
click at [937, 736] on icon at bounding box center [938, 781] width 14 height 14
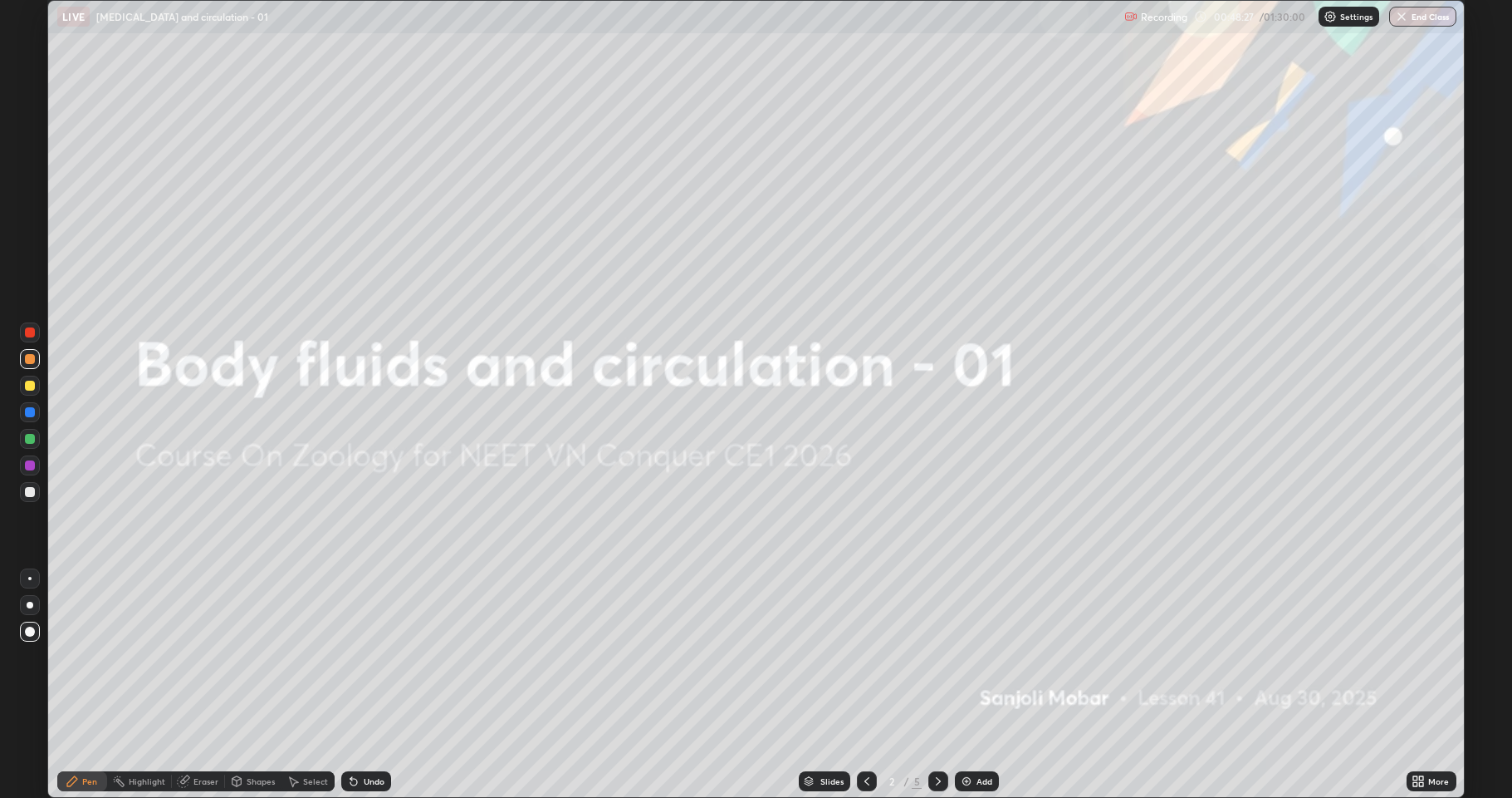
click at [937, 736] on icon at bounding box center [938, 781] width 14 height 14
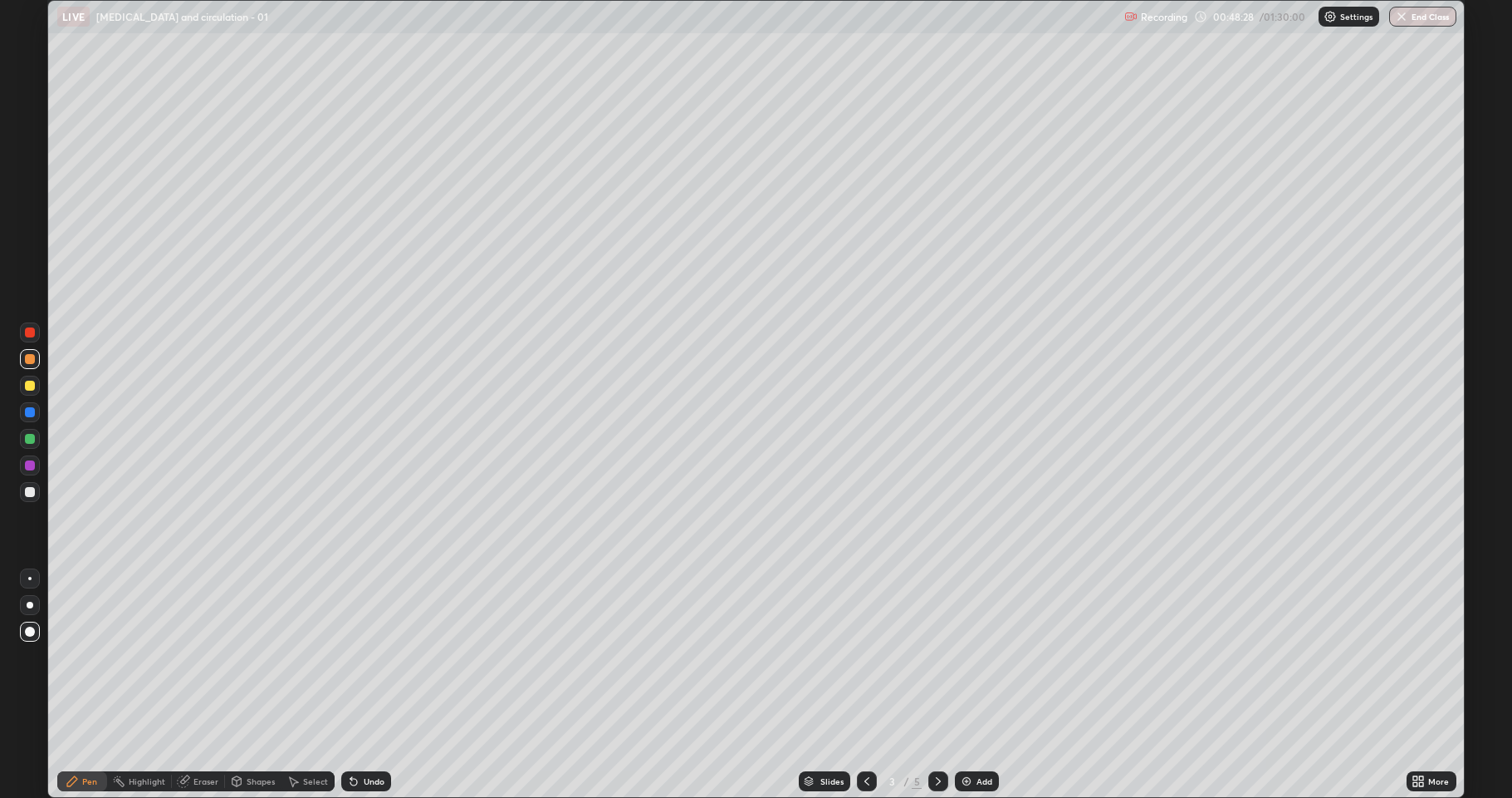
click at [937, 736] on icon at bounding box center [938, 781] width 14 height 14
click at [976, 736] on div "Add" at bounding box center [984, 781] width 15 height 8
click at [863, 736] on icon at bounding box center [867, 781] width 14 height 14
click at [938, 736] on icon at bounding box center [938, 781] width 14 height 14
click at [945, 736] on div at bounding box center [938, 781] width 20 height 20
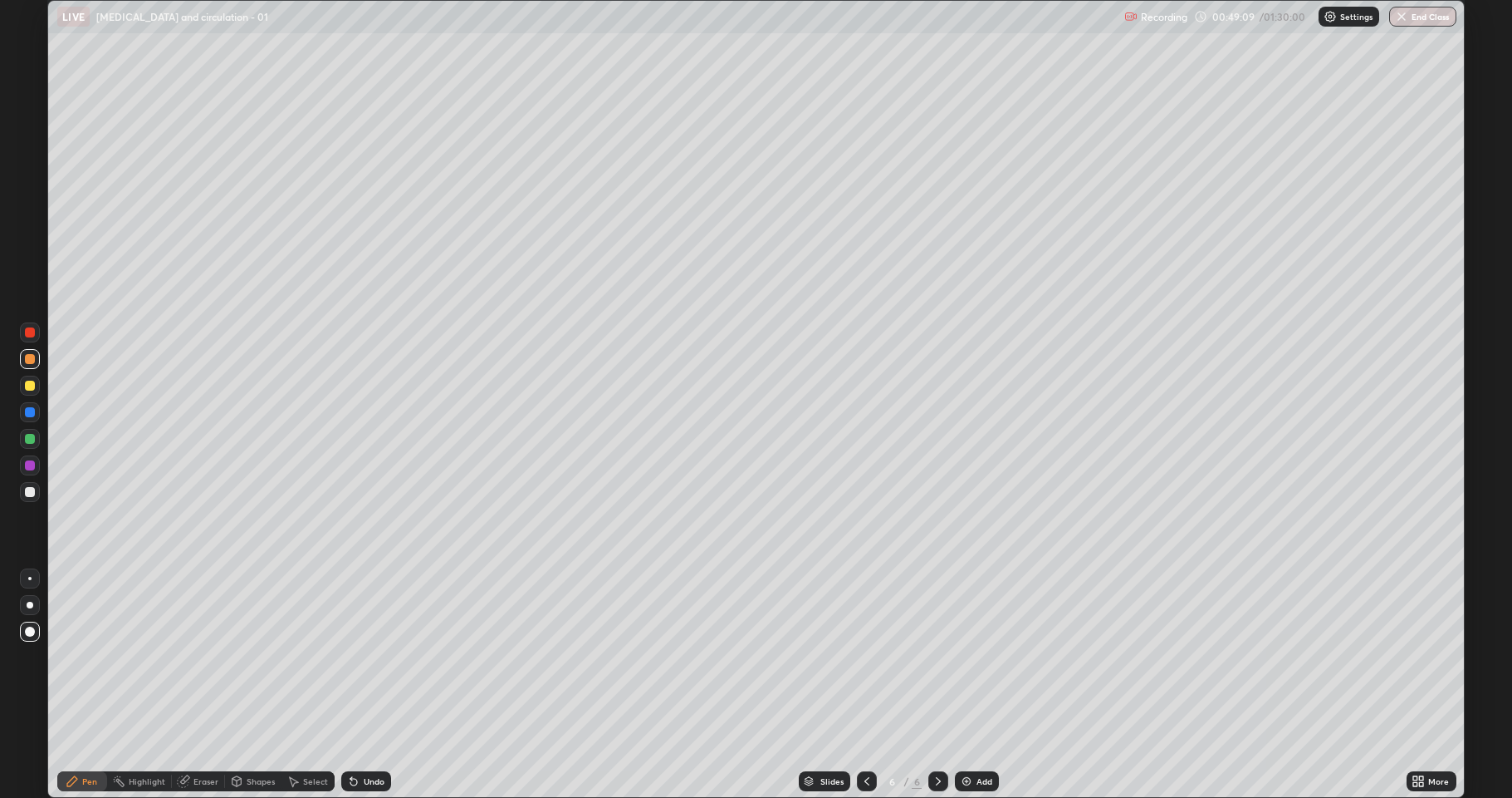
click at [30, 386] on div at bounding box center [30, 385] width 10 height 10
click at [30, 578] on div at bounding box center [30, 578] width 4 height 4
click at [28, 359] on div at bounding box center [30, 359] width 10 height 10
click at [972, 736] on img at bounding box center [966, 781] width 14 height 14
click at [28, 389] on div at bounding box center [30, 385] width 10 height 10
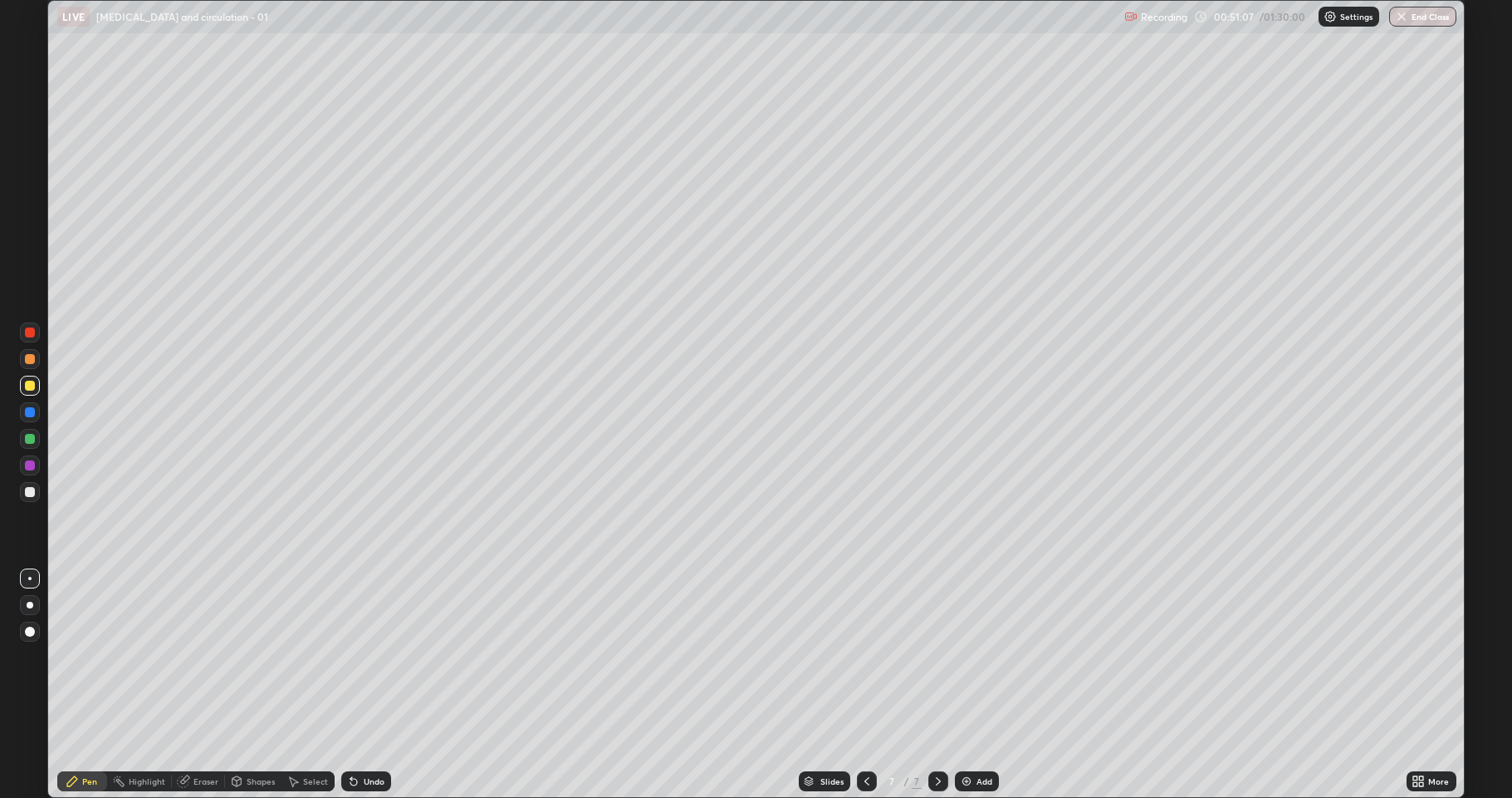
click at [30, 439] on div at bounding box center [30, 438] width 10 height 10
click at [29, 361] on div at bounding box center [30, 359] width 10 height 10
click at [32, 330] on div at bounding box center [30, 332] width 10 height 10
click at [33, 491] on div at bounding box center [30, 492] width 10 height 10
click at [31, 333] on div at bounding box center [30, 332] width 10 height 10
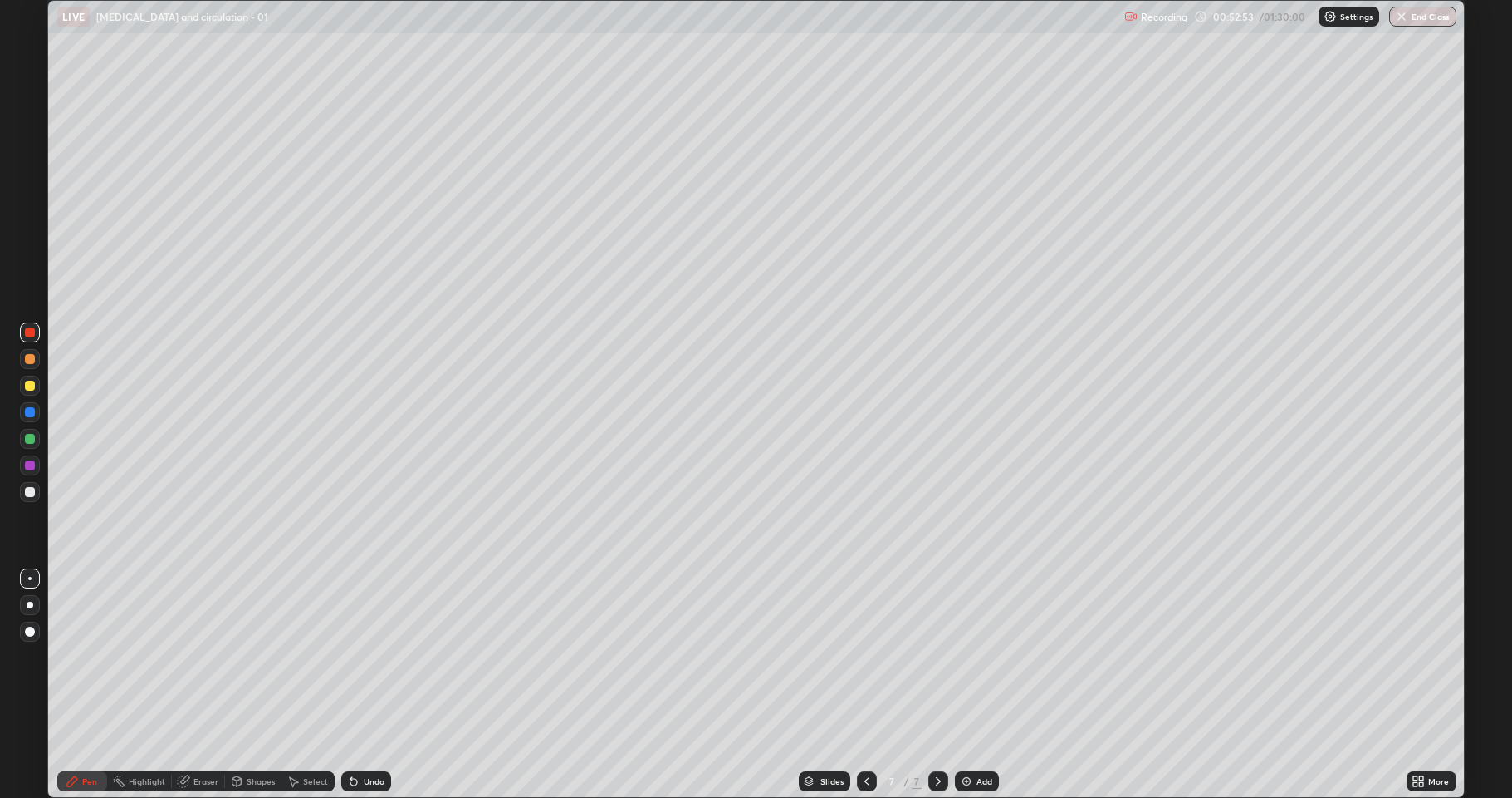
click at [377, 736] on div "Undo" at bounding box center [366, 781] width 50 height 20
click at [376, 736] on div "Undo" at bounding box center [374, 781] width 21 height 8
click at [379, 736] on div "Undo" at bounding box center [374, 781] width 21 height 8
click at [384, 736] on div "Undo" at bounding box center [366, 781] width 50 height 20
click at [33, 386] on div at bounding box center [30, 385] width 10 height 10
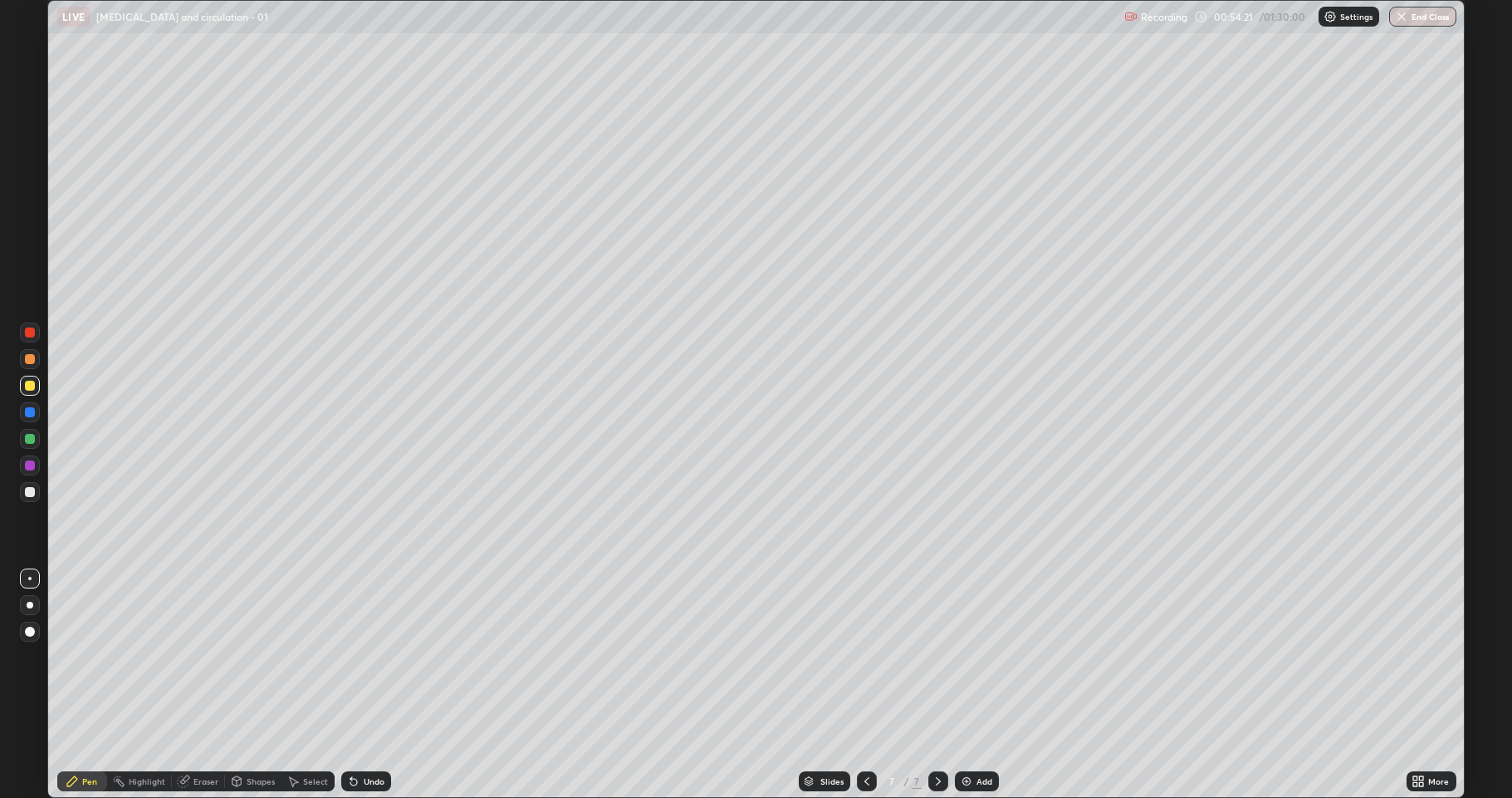
click at [25, 491] on div at bounding box center [30, 492] width 10 height 10
click at [865, 736] on icon at bounding box center [867, 781] width 14 height 14
click at [929, 736] on div at bounding box center [938, 781] width 20 height 20
click at [27, 385] on div at bounding box center [30, 385] width 10 height 10
click at [964, 736] on img at bounding box center [966, 781] width 14 height 14
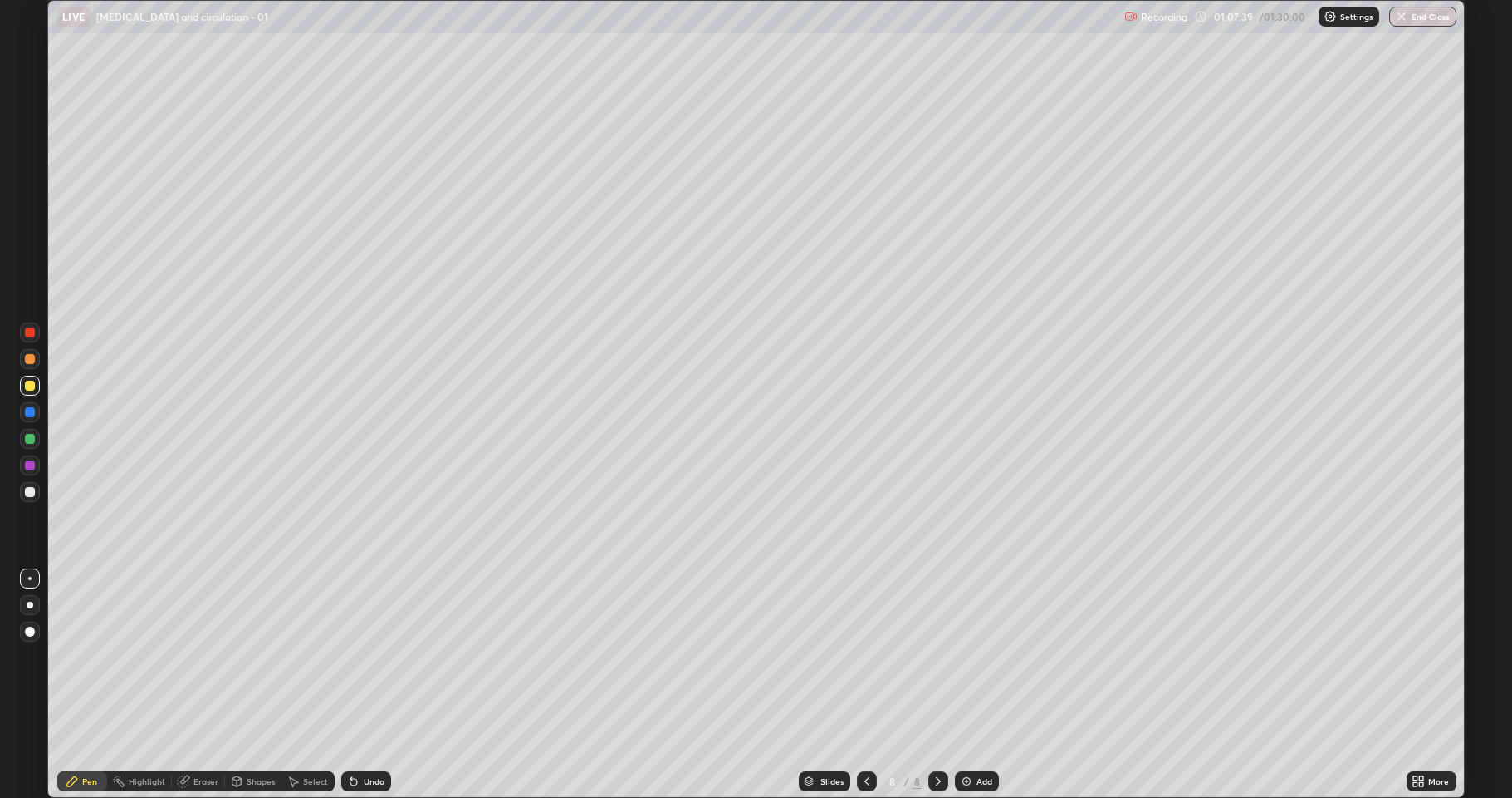
click at [30, 493] on div at bounding box center [30, 492] width 10 height 10
click at [36, 438] on div at bounding box center [30, 438] width 20 height 20
click at [31, 493] on div at bounding box center [30, 492] width 10 height 10
click at [184, 736] on icon at bounding box center [185, 779] width 9 height 8
click at [86, 736] on div "Pen" at bounding box center [89, 781] width 15 height 8
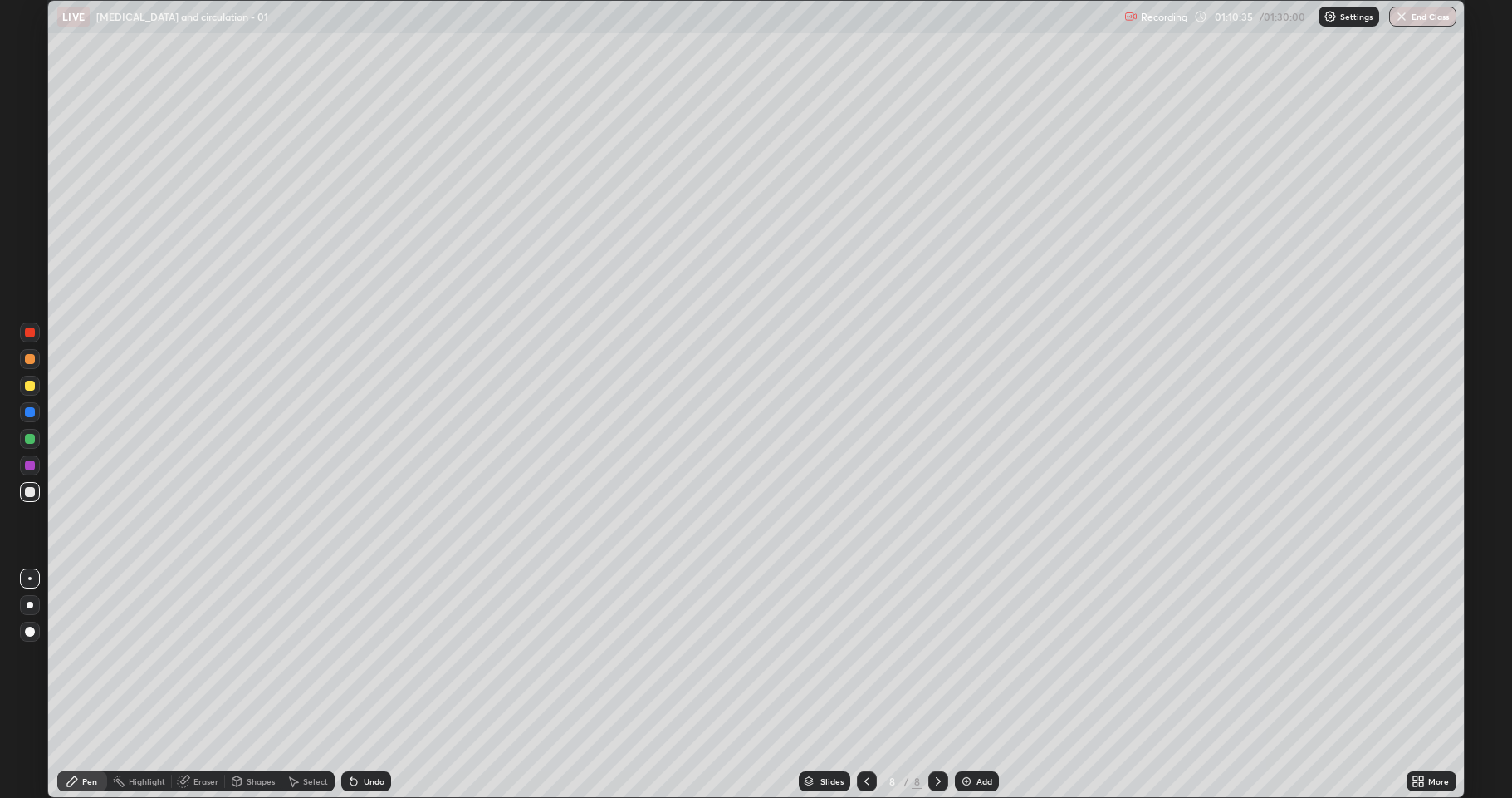
click at [28, 387] on div at bounding box center [30, 385] width 10 height 10
click at [26, 335] on div at bounding box center [30, 332] width 10 height 10
click at [966, 736] on img at bounding box center [966, 781] width 14 height 14
click at [30, 491] on div at bounding box center [30, 492] width 10 height 10
click at [26, 362] on div at bounding box center [30, 359] width 10 height 10
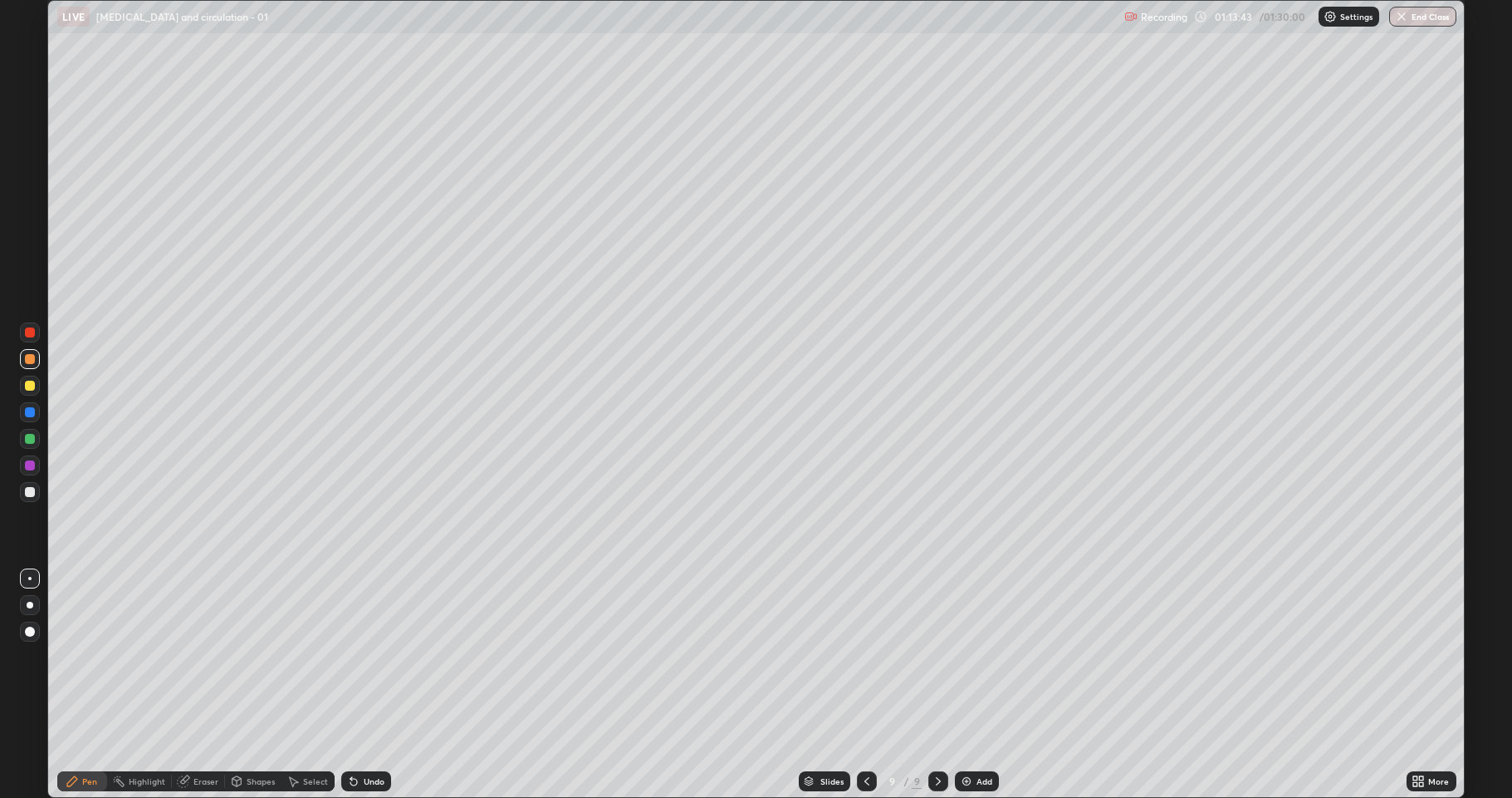
click at [30, 386] on div at bounding box center [30, 385] width 10 height 10
click at [23, 489] on div at bounding box center [30, 492] width 20 height 20
click at [373, 736] on div "Undo" at bounding box center [366, 781] width 50 height 20
click at [370, 736] on div "Undo" at bounding box center [366, 781] width 50 height 20
click at [26, 354] on div at bounding box center [30, 359] width 20 height 20
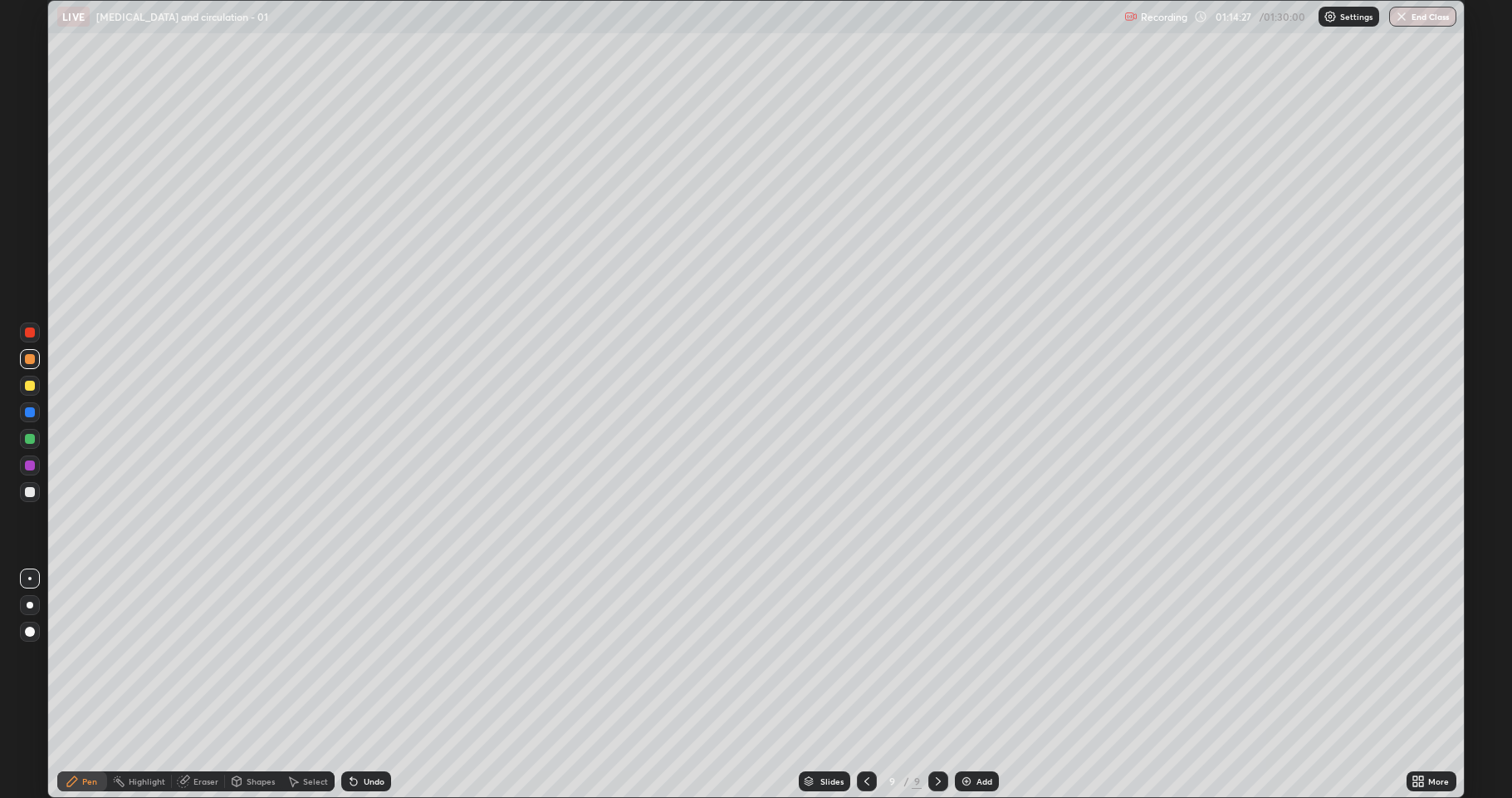
click at [34, 386] on div at bounding box center [30, 385] width 10 height 10
click at [31, 366] on div at bounding box center [30, 359] width 20 height 20
click at [36, 493] on div at bounding box center [30, 492] width 20 height 20
click at [376, 736] on div "Undo" at bounding box center [374, 781] width 21 height 8
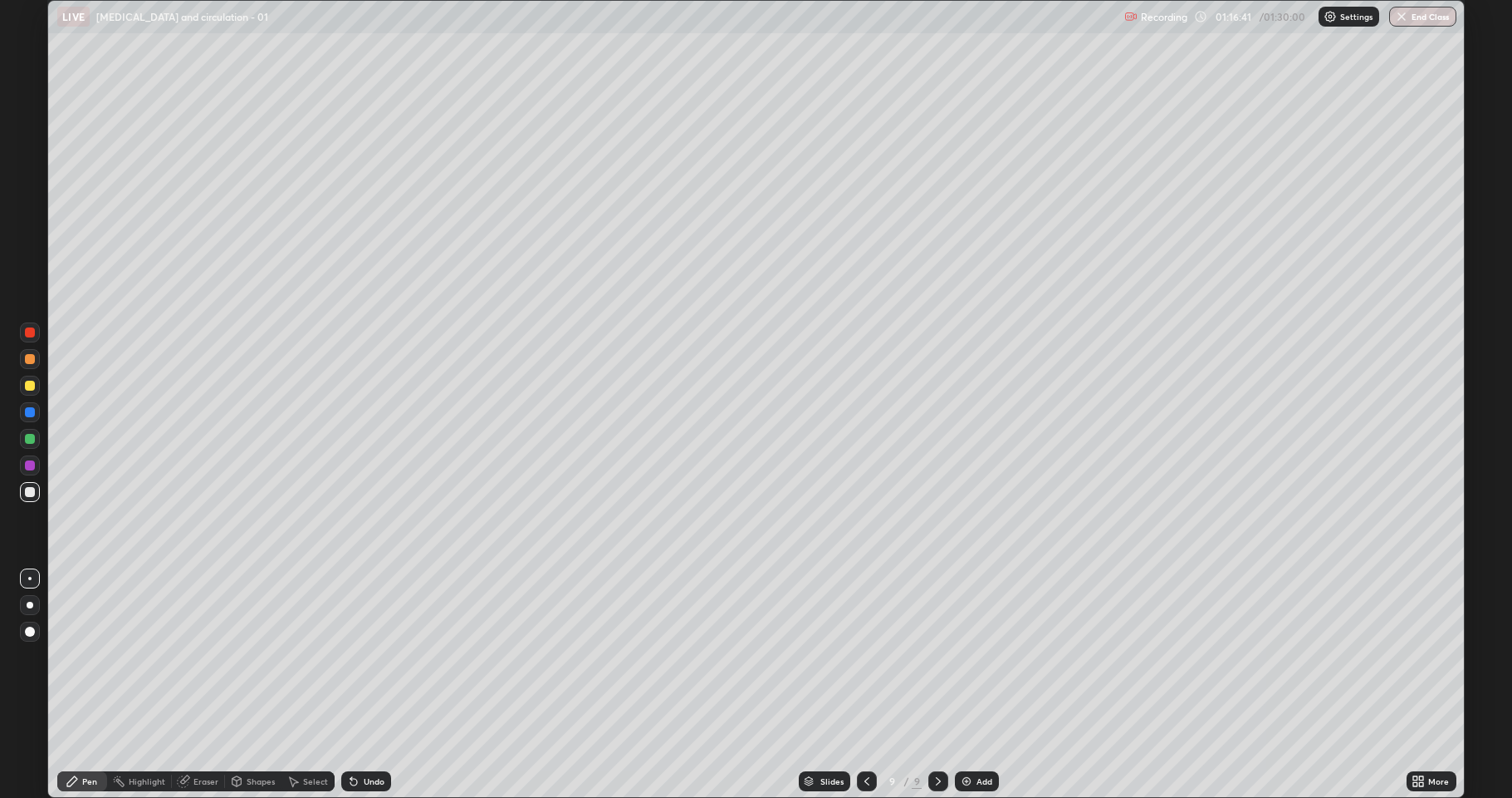
click at [374, 736] on div "Undo" at bounding box center [374, 781] width 21 height 8
click at [369, 736] on div "Undo" at bounding box center [366, 781] width 50 height 20
click at [29, 387] on div at bounding box center [30, 385] width 10 height 10
click at [23, 446] on div at bounding box center [30, 438] width 20 height 20
click at [26, 358] on div at bounding box center [30, 359] width 10 height 10
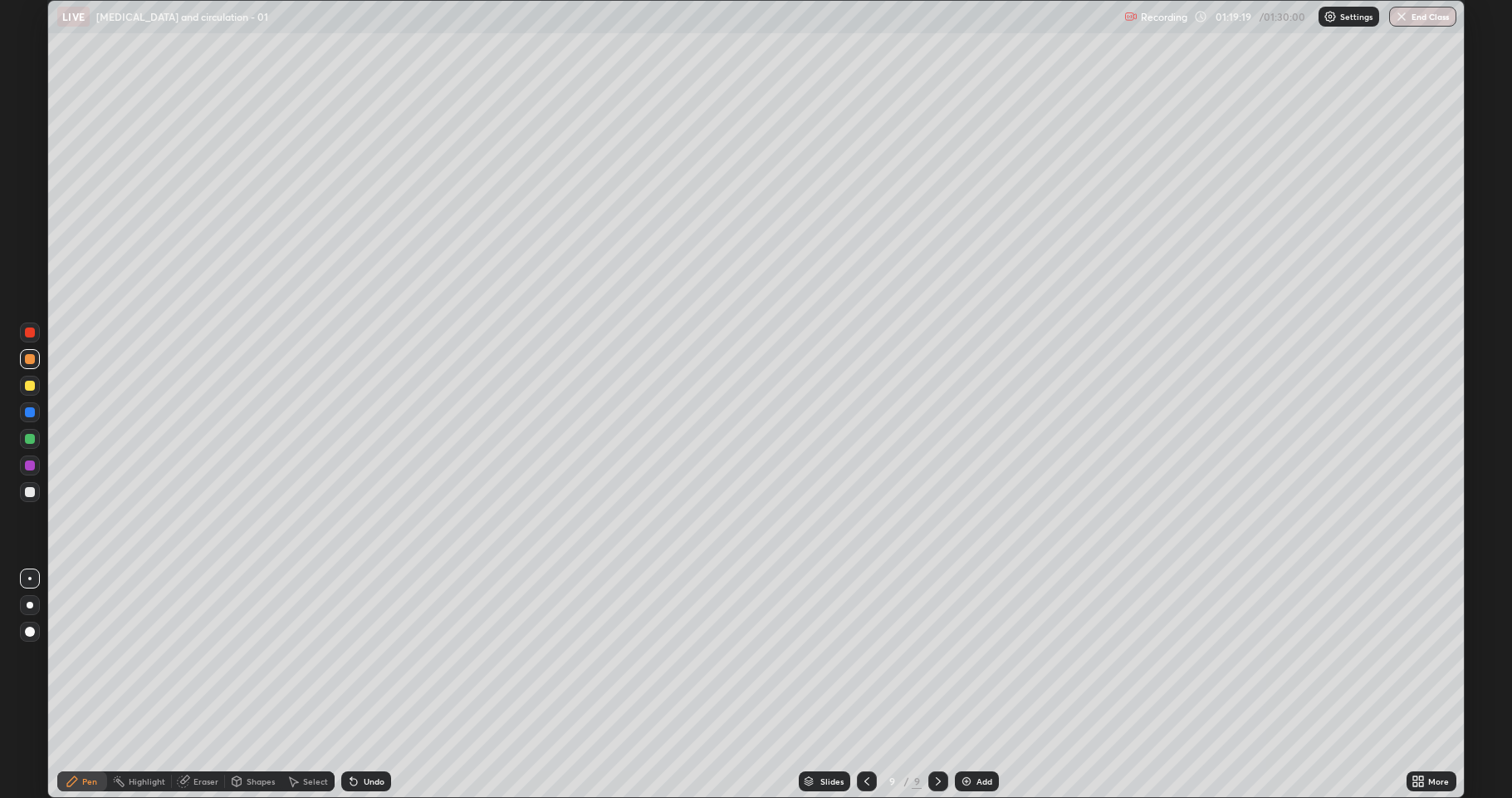
click at [20, 492] on div at bounding box center [30, 492] width 20 height 20
click at [353, 736] on icon at bounding box center [353, 782] width 6 height 6
click at [355, 736] on icon at bounding box center [353, 781] width 14 height 14
click at [355, 736] on icon at bounding box center [353, 782] width 6 height 6
click at [356, 736] on icon at bounding box center [353, 781] width 14 height 14
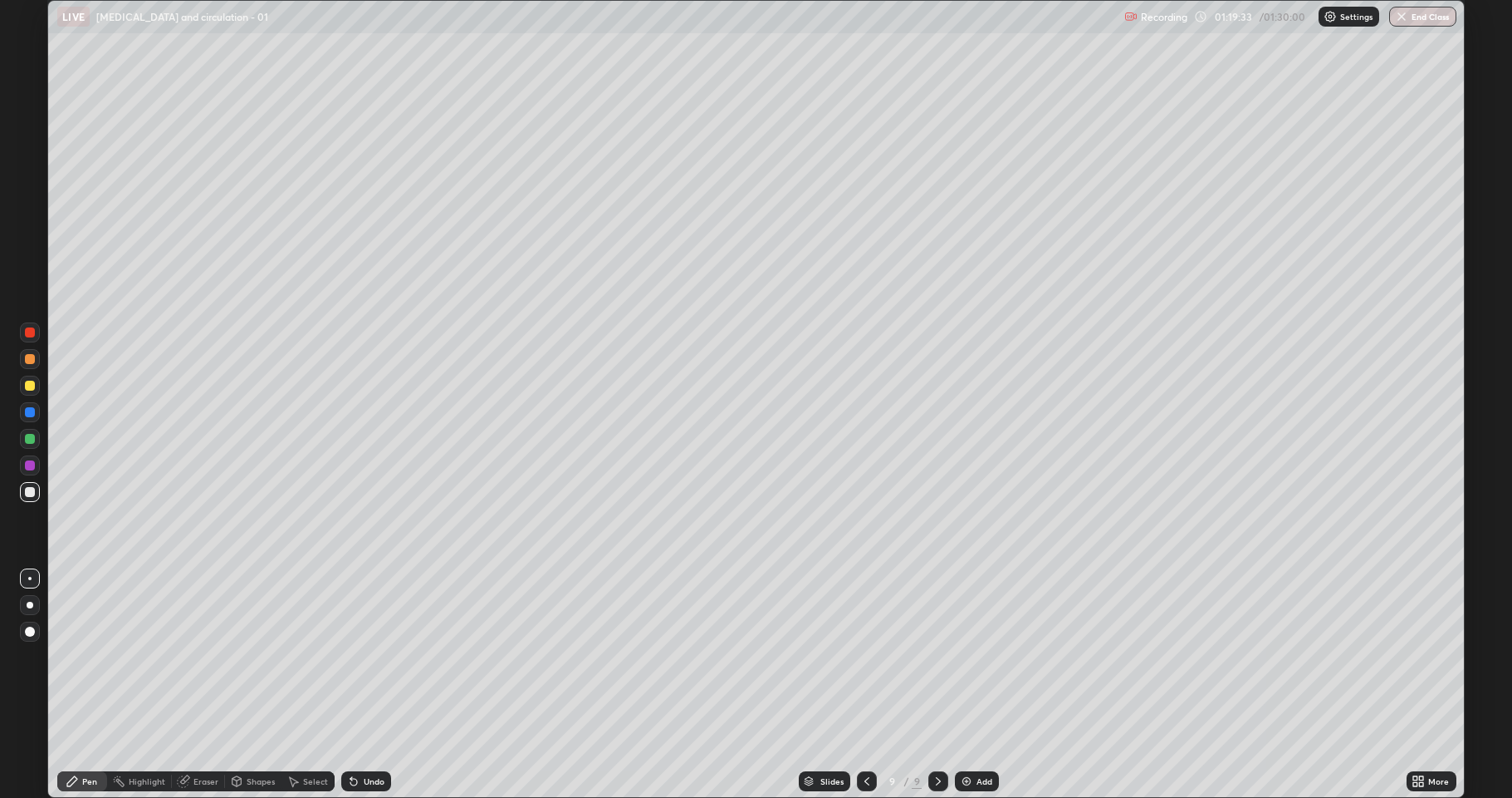
click at [355, 736] on icon at bounding box center [353, 782] width 6 height 6
click at [351, 736] on icon at bounding box center [353, 782] width 6 height 6
click at [355, 736] on icon at bounding box center [353, 782] width 6 height 6
click at [353, 736] on icon at bounding box center [353, 782] width 6 height 6
click at [350, 736] on icon at bounding box center [353, 782] width 6 height 6
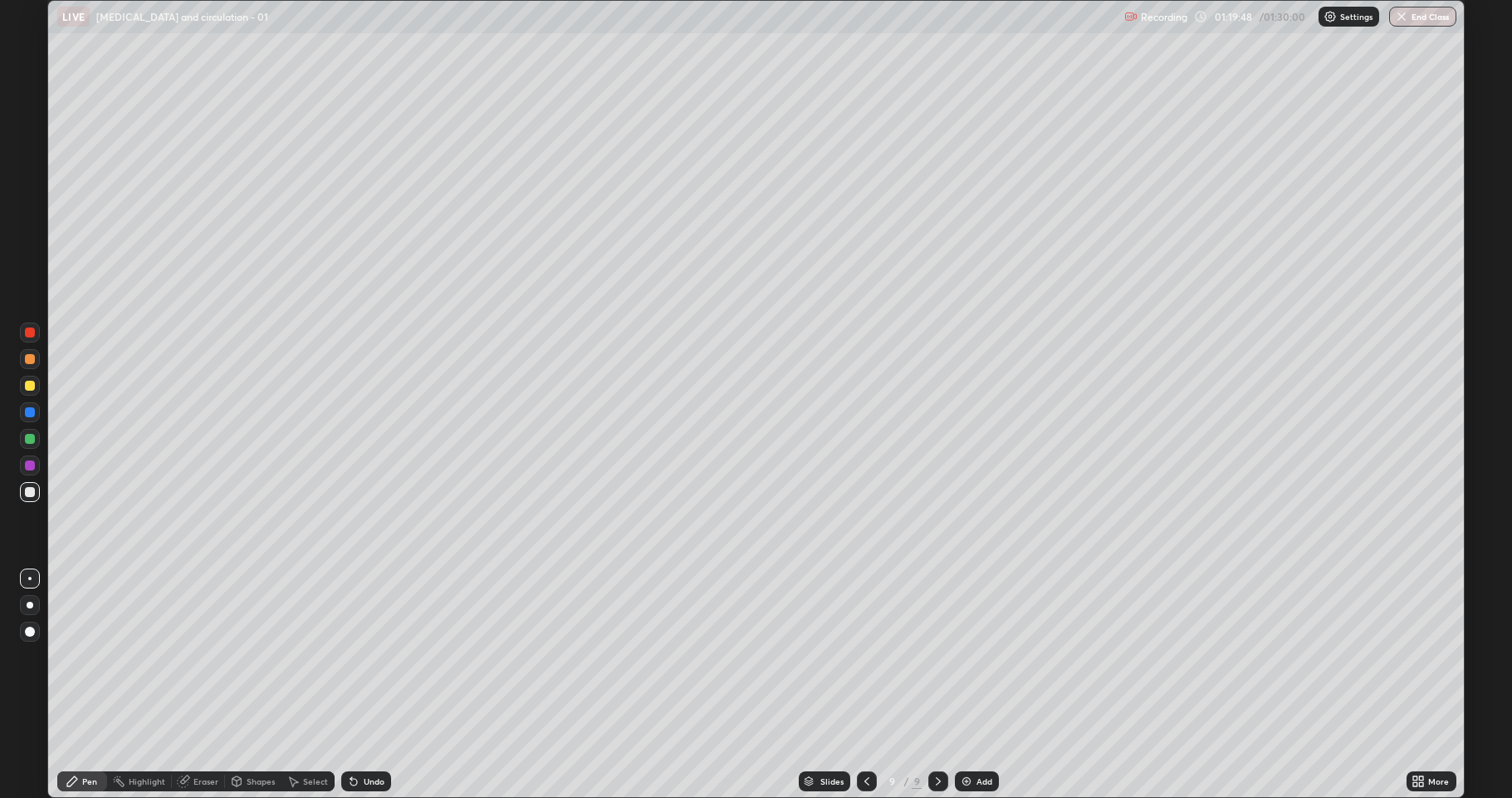
click at [203, 736] on div "Eraser" at bounding box center [206, 781] width 25 height 8
click at [86, 736] on div "Pen" at bounding box center [89, 781] width 15 height 8
click at [1412, 11] on button "End Class" at bounding box center [1423, 16] width 66 height 20
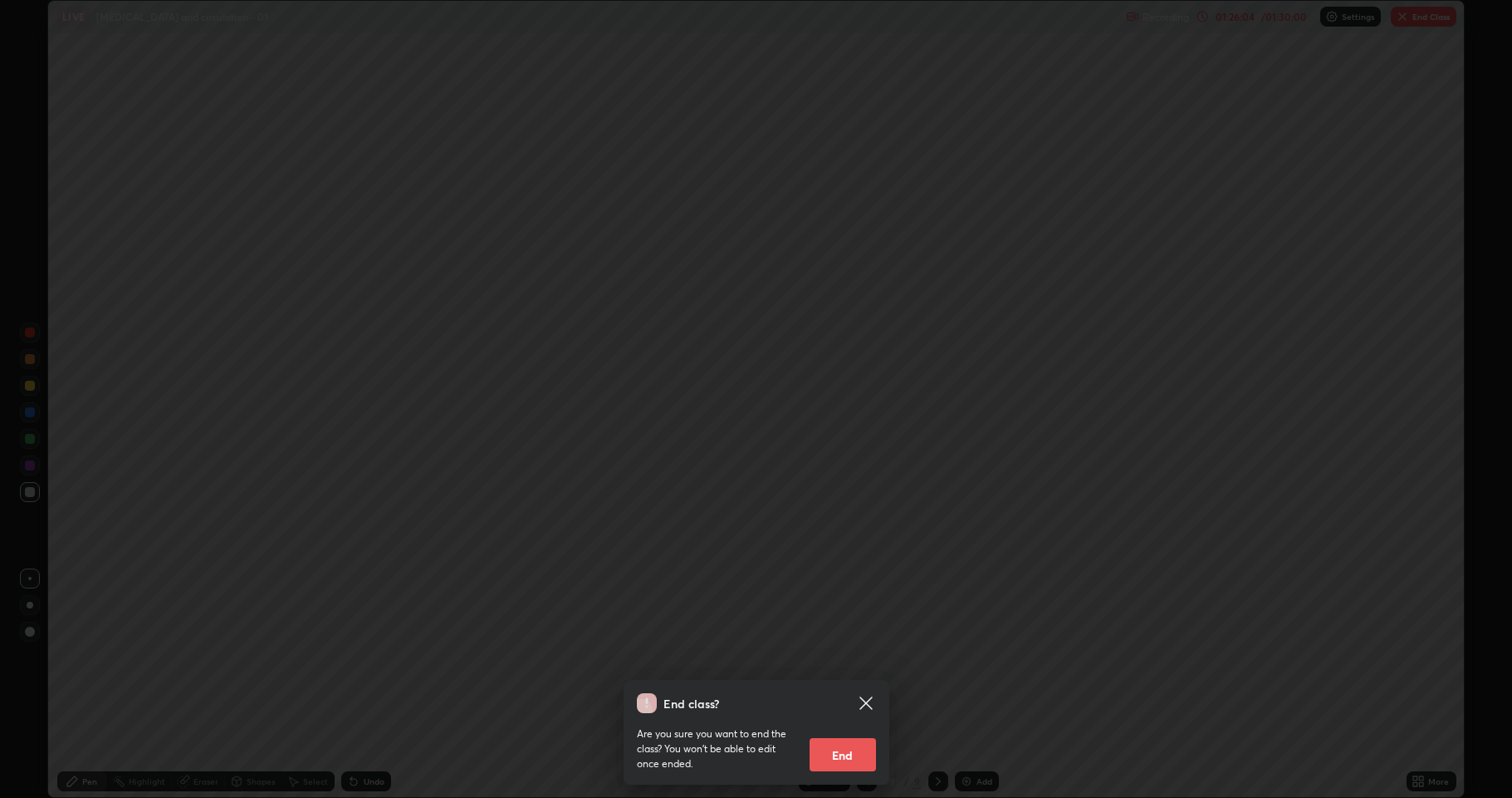
click at [851, 736] on button "End" at bounding box center [844, 755] width 67 height 33
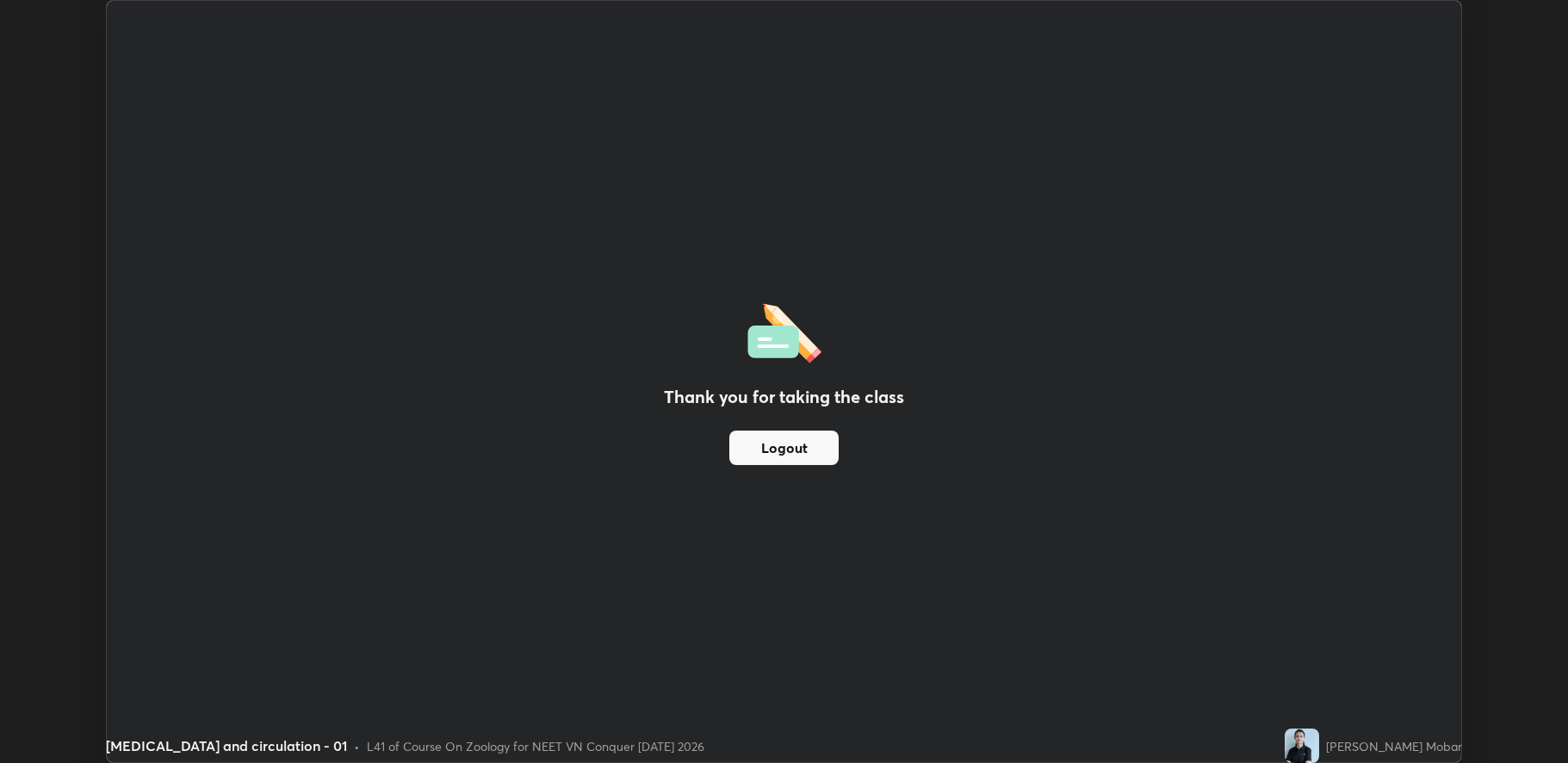
scroll to position [85319, 84559]
